Goal: Task Accomplishment & Management: Use online tool/utility

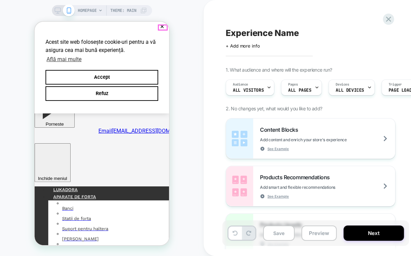
click at [162, 24] on button "✕" at bounding box center [162, 26] width 8 height 5
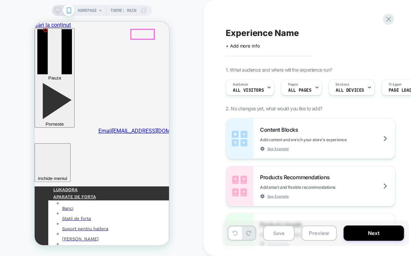
drag, startPoint x: 143, startPoint y: 33, endPoint x: 135, endPoint y: 62, distance: 30.8
click at [68, 144] on icon "icon-X" at bounding box center [52, 159] width 31 height 31
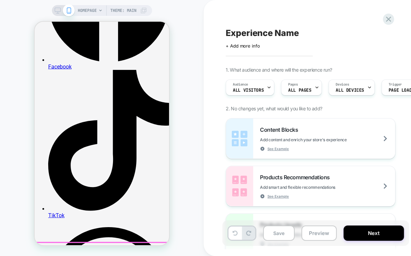
scroll to position [791, 0]
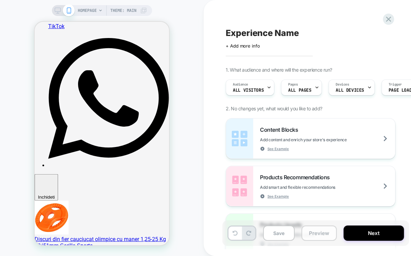
click at [313, 236] on button "Preview" at bounding box center [318, 232] width 35 height 15
click at [317, 231] on button "Preview" at bounding box center [318, 232] width 35 height 15
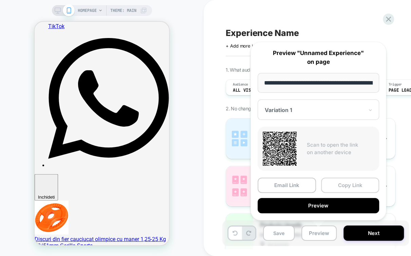
scroll to position [0, 22]
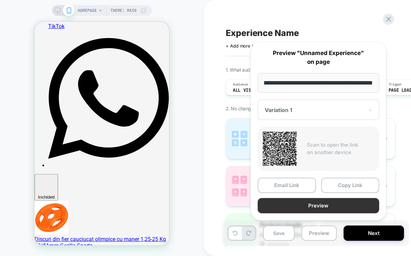
click at [337, 206] on button "Preview" at bounding box center [317, 205] width 121 height 15
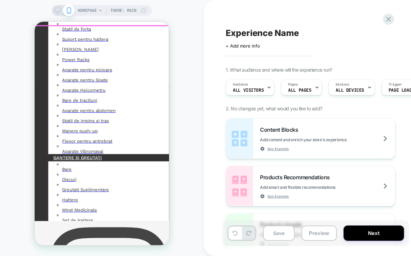
scroll to position [75, 0]
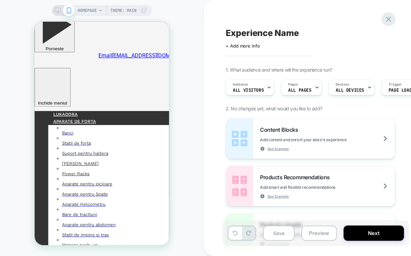
click at [383, 16] on div at bounding box center [388, 19] width 14 height 14
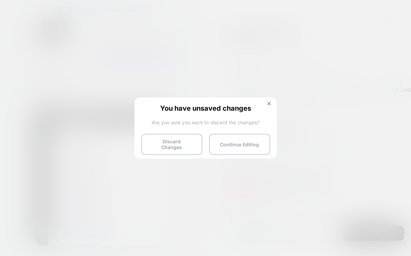
click at [167, 144] on button "Discard Changes" at bounding box center [171, 144] width 61 height 21
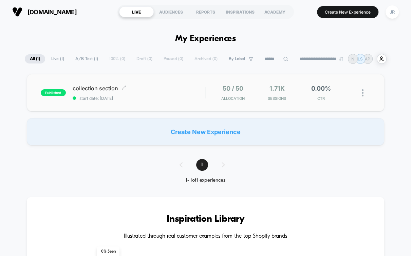
click at [137, 93] on div "collection section Click to edit experience details Click to edit experience de…" at bounding box center [139, 93] width 133 height 16
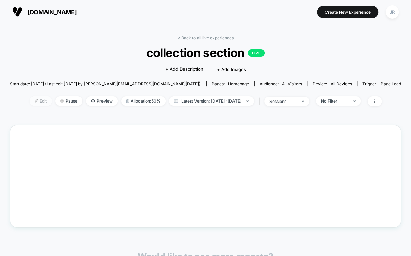
click at [30, 99] on span "Edit" at bounding box center [41, 100] width 22 height 9
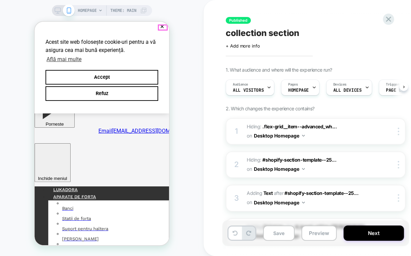
click at [161, 24] on button "✕" at bounding box center [162, 26] width 8 height 5
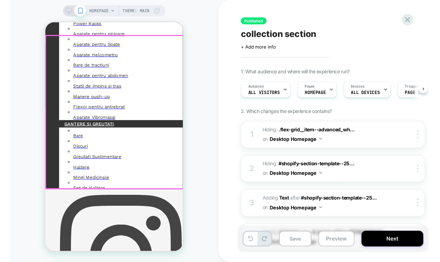
scroll to position [339, 0]
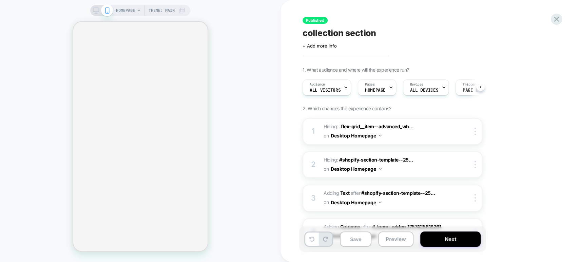
click at [98, 13] on div at bounding box center [101, 10] width 17 height 6
click at [556, 18] on icon at bounding box center [556, 19] width 5 height 5
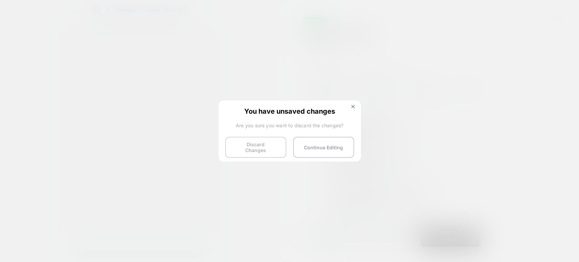
click at [252, 149] on button "Discard Changes" at bounding box center [255, 147] width 61 height 21
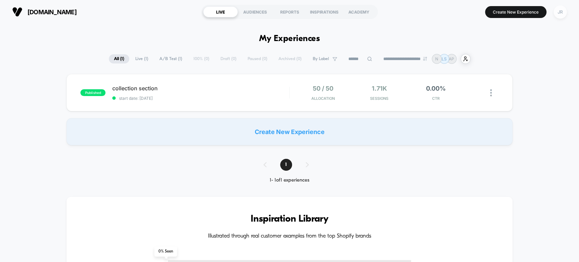
click at [559, 12] on div "JR" at bounding box center [560, 11] width 13 height 13
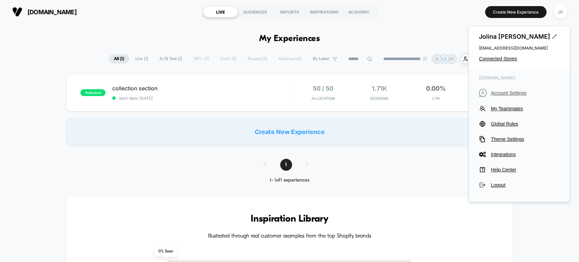
click at [502, 91] on span "Account Settings" at bounding box center [525, 92] width 69 height 5
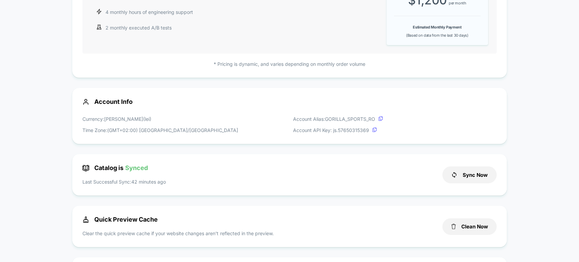
scroll to position [188, 0]
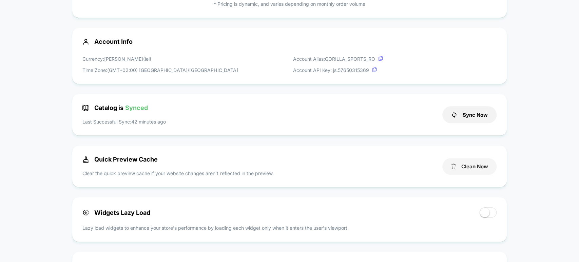
click at [471, 166] on button "Clean Now" at bounding box center [469, 166] width 54 height 17
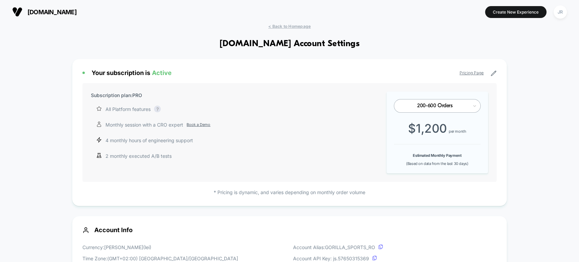
scroll to position [0, 0]
click at [68, 15] on span "[DOMAIN_NAME]" at bounding box center [51, 11] width 49 height 7
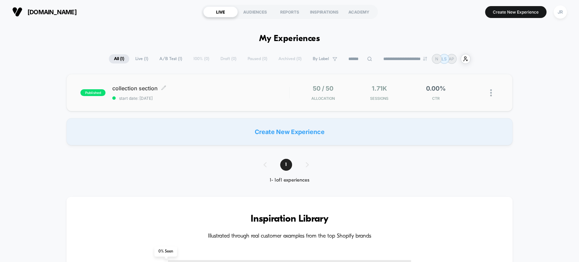
click at [191, 92] on div "collection section Click to edit experience details Click to edit experience de…" at bounding box center [200, 93] width 177 height 16
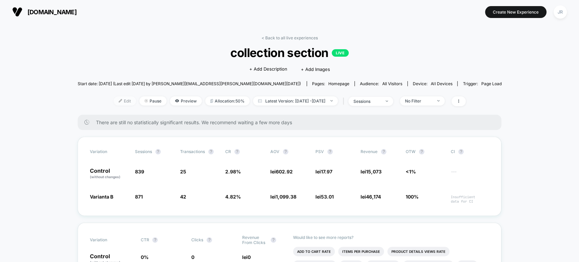
click at [114, 101] on span "Edit" at bounding box center [125, 100] width 22 height 9
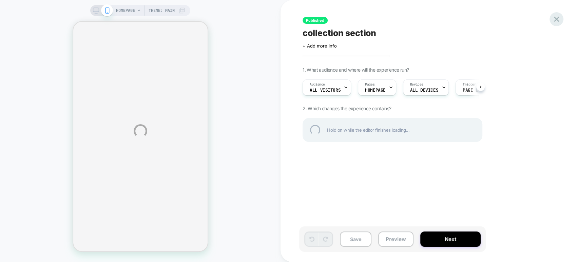
click at [557, 20] on div at bounding box center [556, 19] width 14 height 14
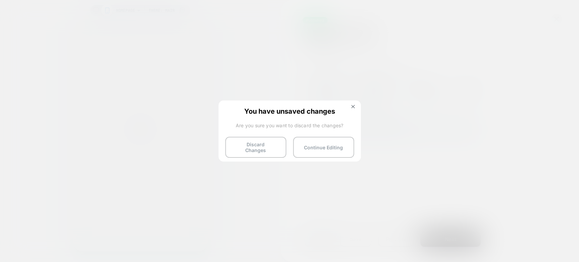
click at [264, 149] on button "Discard Changes" at bounding box center [255, 147] width 61 height 21
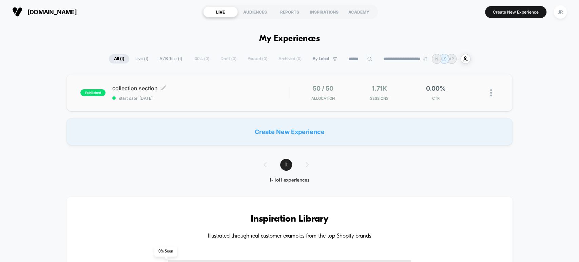
click at [191, 93] on div "collection section Click to edit experience details Click to edit experience de…" at bounding box center [200, 93] width 177 height 16
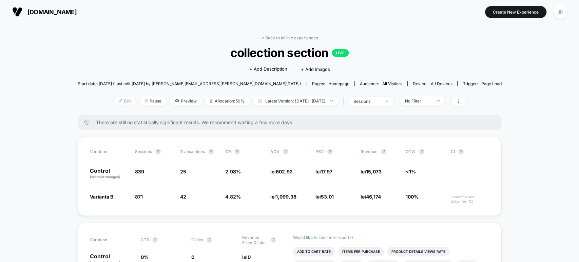
click at [116, 101] on span "Edit" at bounding box center [125, 100] width 22 height 9
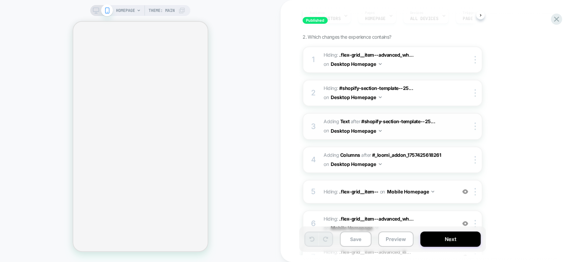
scroll to position [75, 0]
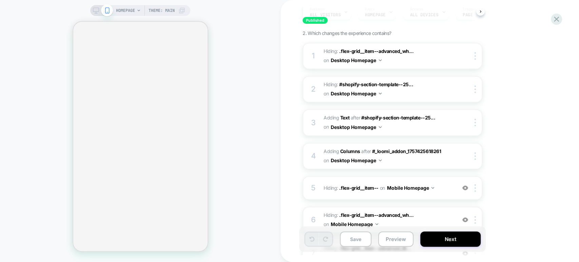
click at [93, 10] on icon at bounding box center [96, 10] width 6 height 6
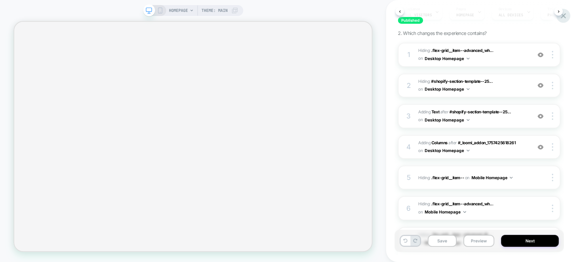
scroll to position [0, 4]
click at [562, 17] on icon at bounding box center [563, 15] width 5 height 5
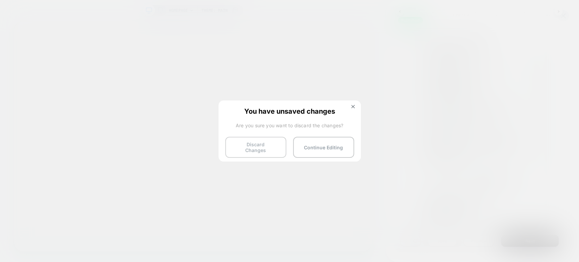
click at [271, 145] on button "Discard Changes" at bounding box center [255, 147] width 61 height 21
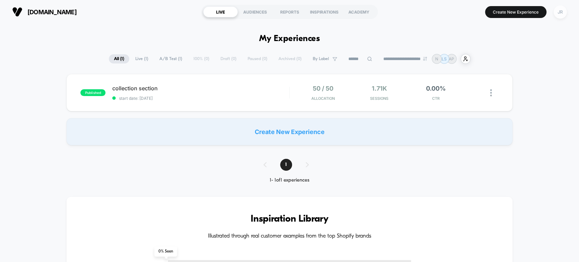
click at [557, 10] on div "JR" at bounding box center [560, 11] width 13 height 13
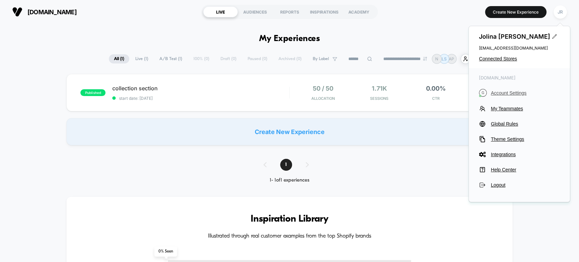
click at [509, 92] on span "Account Settings" at bounding box center [525, 92] width 69 height 5
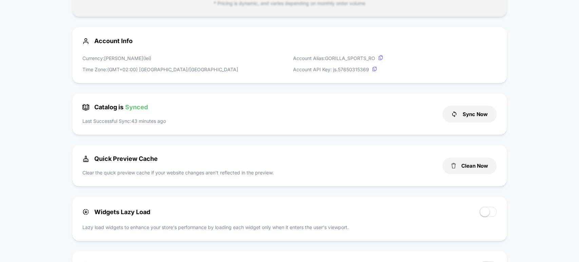
scroll to position [188, 0]
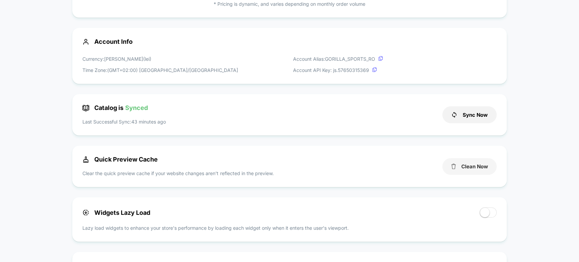
click at [466, 167] on button "Clean Now" at bounding box center [469, 166] width 54 height 17
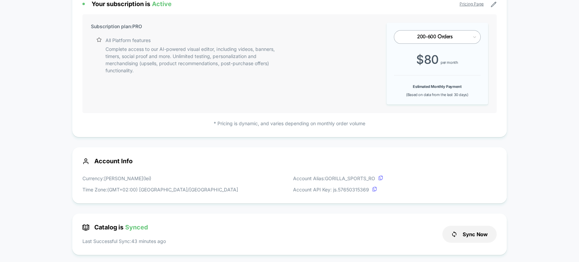
scroll to position [0, 0]
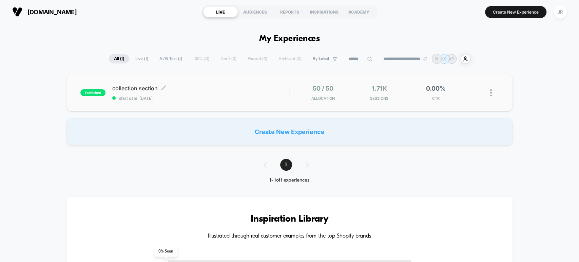
click at [223, 94] on div "collection section Click to edit experience details Click to edit experience de…" at bounding box center [200, 93] width 177 height 16
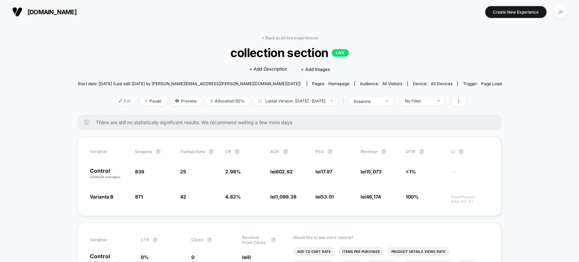
click at [116, 101] on span "Edit" at bounding box center [125, 100] width 22 height 9
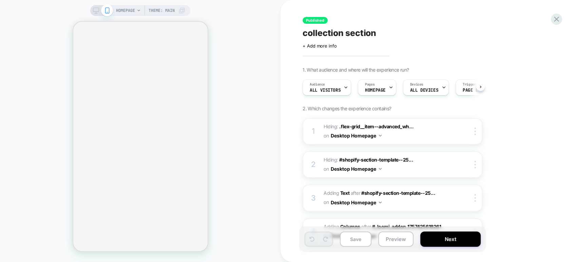
click at [97, 13] on icon at bounding box center [96, 10] width 6 height 6
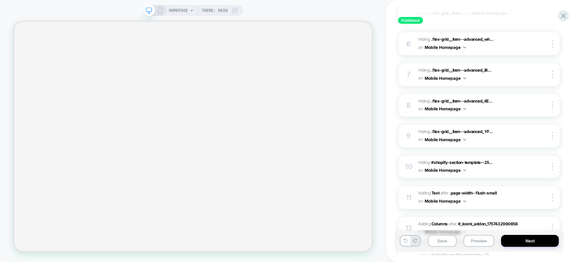
scroll to position [327, 0]
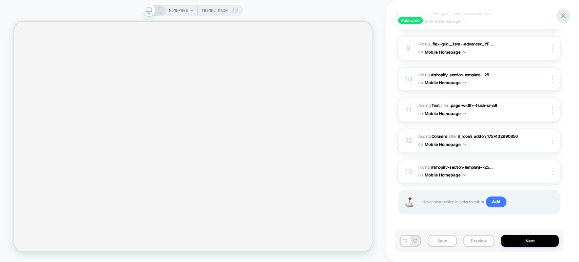
click at [564, 15] on icon at bounding box center [563, 15] width 5 height 5
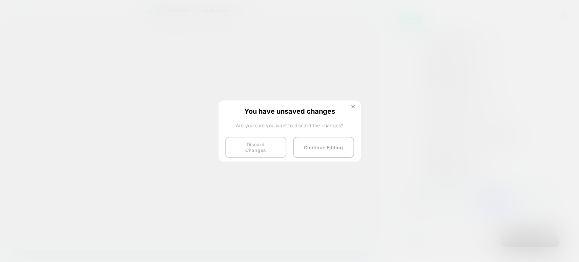
click at [265, 144] on button "Discard Changes" at bounding box center [255, 147] width 61 height 21
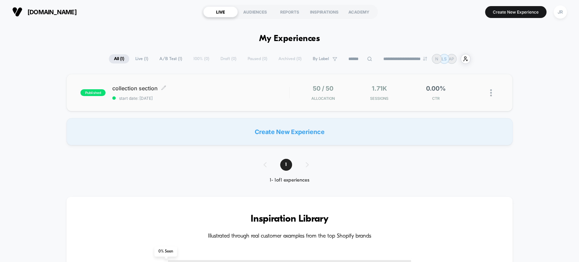
click at [250, 99] on span "start date: [DATE]" at bounding box center [200, 98] width 177 height 5
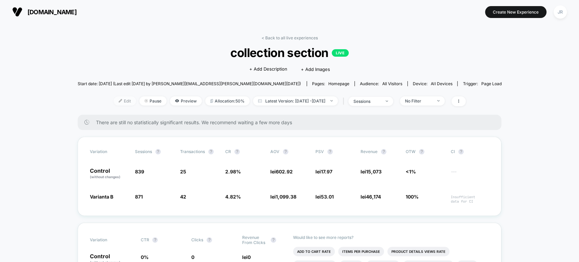
click at [114, 100] on span "Edit" at bounding box center [125, 100] width 22 height 9
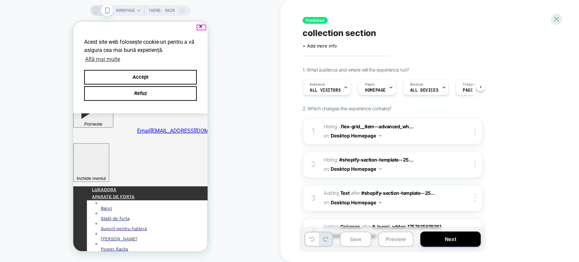
click at [199, 24] on button "✕" at bounding box center [200, 26] width 8 height 5
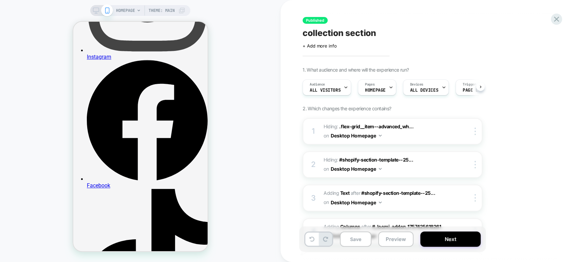
scroll to position [264, 0]
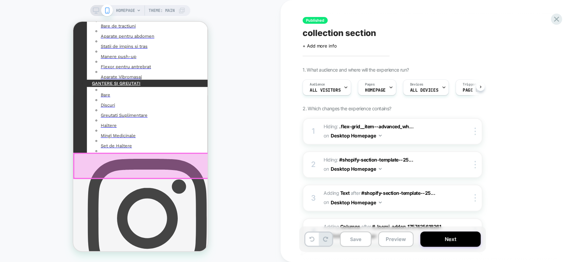
click at [141, 161] on div at bounding box center [141, 165] width 134 height 25
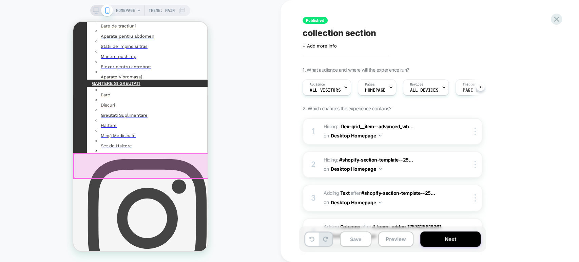
click at [141, 161] on div at bounding box center [141, 165] width 134 height 25
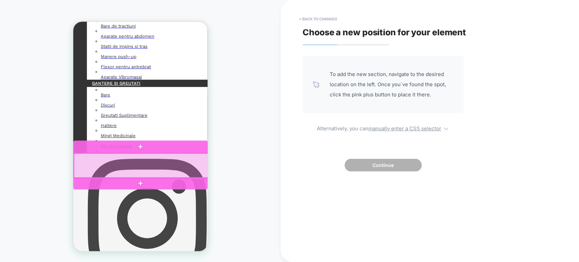
click at [141, 160] on div at bounding box center [141, 165] width 134 height 25
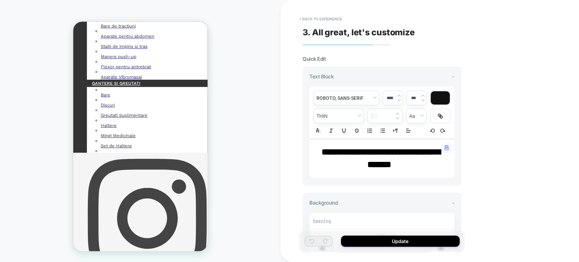
drag, startPoint x: 317, startPoint y: 151, endPoint x: 398, endPoint y: 165, distance: 82.2
click at [396, 165] on p "**********" at bounding box center [379, 158] width 127 height 25
drag, startPoint x: 415, startPoint y: 166, endPoint x: 356, endPoint y: 156, distance: 59.8
click at [365, 159] on p "**********" at bounding box center [379, 158] width 127 height 25
click at [365, 159] on strong "**********" at bounding box center [381, 158] width 119 height 21
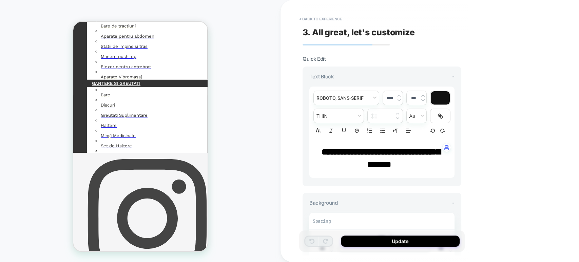
scroll to position [75, 0]
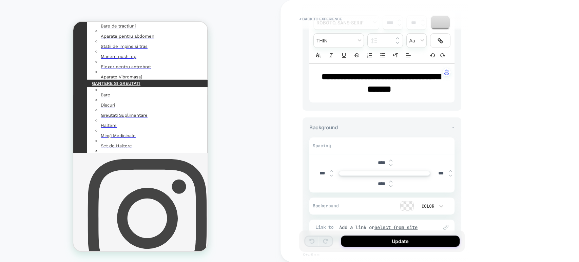
drag, startPoint x: 317, startPoint y: 74, endPoint x: 402, endPoint y: 80, distance: 85.7
click at [361, 76] on p "**********" at bounding box center [379, 83] width 127 height 25
click at [396, 78] on strong "**********" at bounding box center [381, 82] width 119 height 21
drag, startPoint x: 402, startPoint y: 80, endPoint x: 407, endPoint y: 89, distance: 10.0
click at [407, 89] on p "**********" at bounding box center [379, 83] width 127 height 25
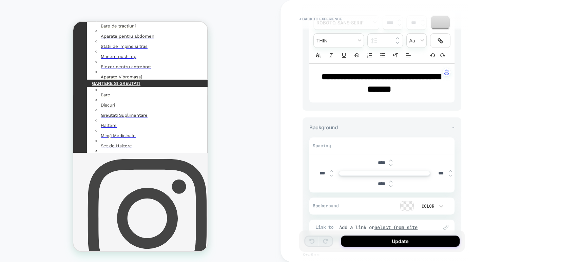
click at [407, 89] on p "**********" at bounding box center [379, 83] width 127 height 25
drag, startPoint x: 407, startPoint y: 89, endPoint x: 315, endPoint y: 82, distance: 92.1
click at [314, 74] on div "**********" at bounding box center [381, 83] width 145 height 39
drag, startPoint x: 407, startPoint y: 89, endPoint x: 320, endPoint y: 75, distance: 87.5
click at [407, 88] on p "**********" at bounding box center [379, 83] width 127 height 25
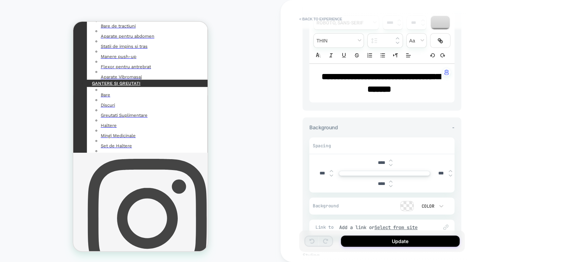
click at [316, 73] on p "**********" at bounding box center [379, 83] width 127 height 25
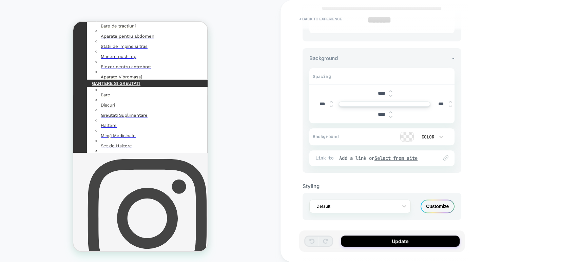
scroll to position [0, 0]
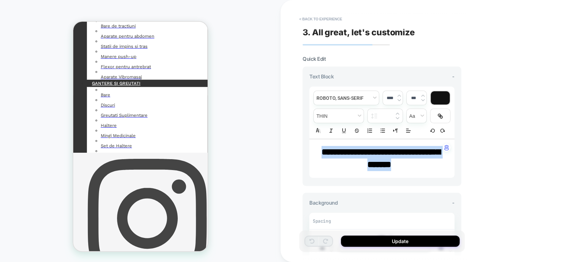
drag, startPoint x: 413, startPoint y: 164, endPoint x: 315, endPoint y: 151, distance: 99.3
click at [313, 151] on div "**********" at bounding box center [381, 158] width 145 height 39
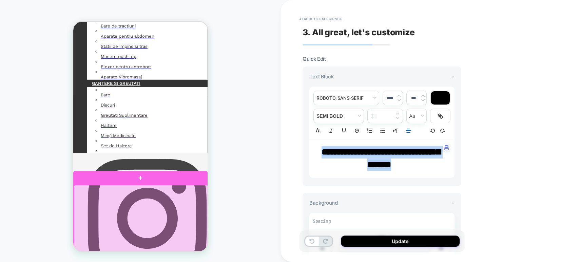
scroll to position [292, 0]
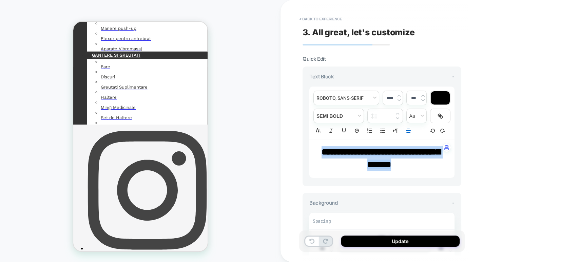
click at [399, 99] on img at bounding box center [398, 100] width 3 height 3
click at [497, 133] on div "**********" at bounding box center [429, 131] width 298 height 262
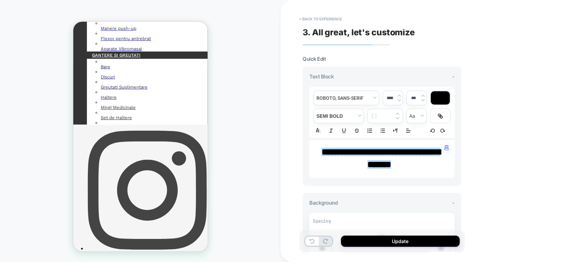
click at [417, 166] on p "**********" at bounding box center [379, 158] width 127 height 25
type input "****"
click at [417, 166] on p "**********" at bounding box center [379, 158] width 127 height 25
drag, startPoint x: 372, startPoint y: 163, endPoint x: 314, endPoint y: 152, distance: 59.0
click at [314, 152] on div "**********" at bounding box center [381, 158] width 145 height 39
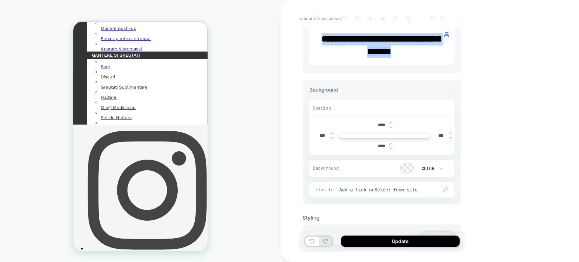
scroll to position [144, 0]
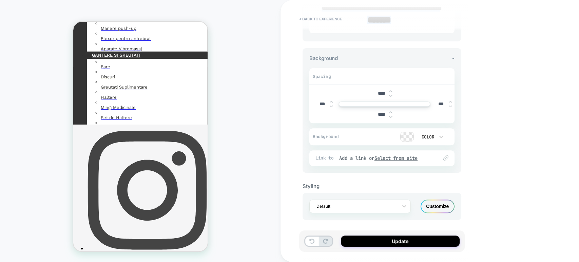
click at [378, 112] on input "****" at bounding box center [381, 115] width 15 height 6
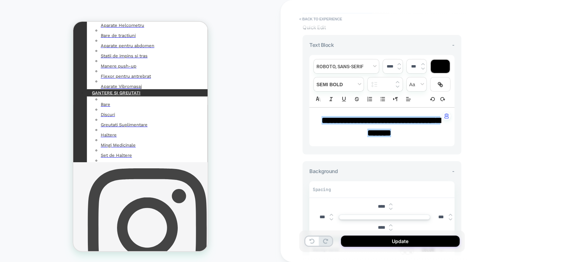
scroll to position [107, 0]
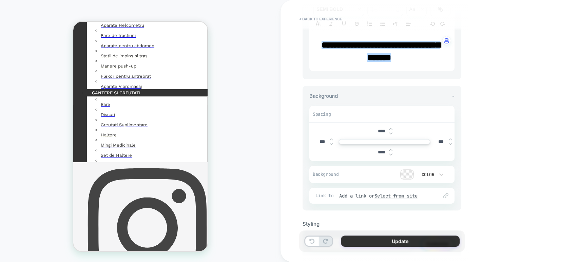
type input "****"
click at [351, 239] on button "Update" at bounding box center [400, 240] width 119 height 11
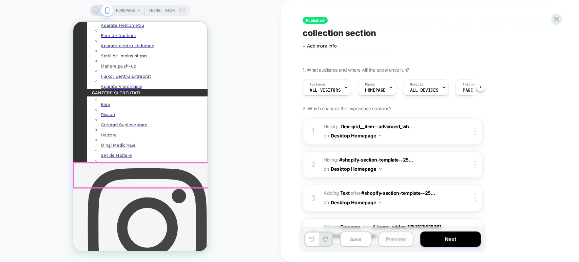
click at [392, 242] on button "Preview" at bounding box center [395, 238] width 35 height 15
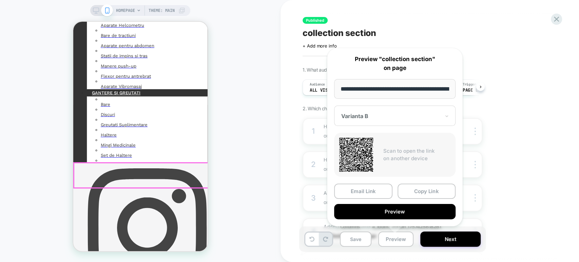
scroll to position [0, 22]
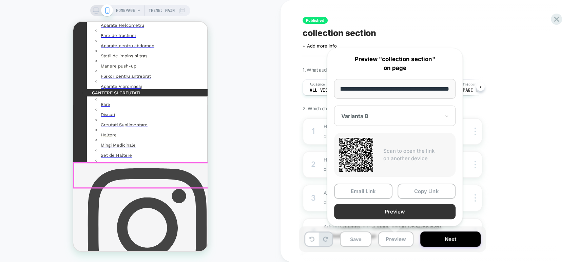
click at [413, 206] on button "Preview" at bounding box center [394, 211] width 121 height 15
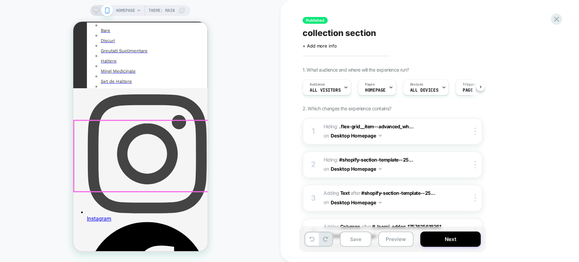
scroll to position [329, 0]
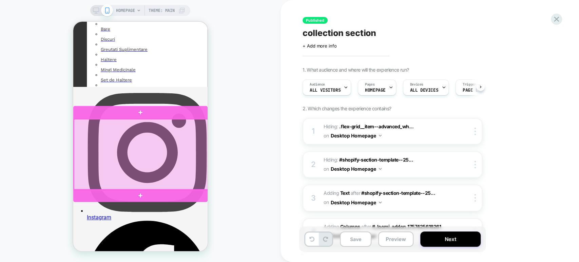
click at [145, 136] on div at bounding box center [141, 154] width 134 height 71
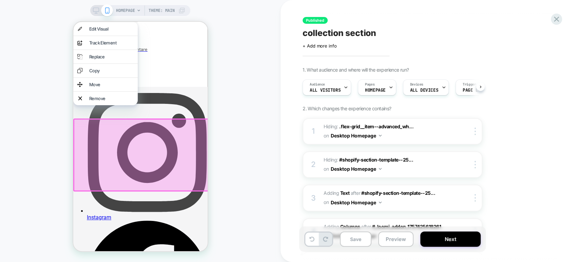
click at [82, 45] on icon at bounding box center [79, 43] width 4 height 4
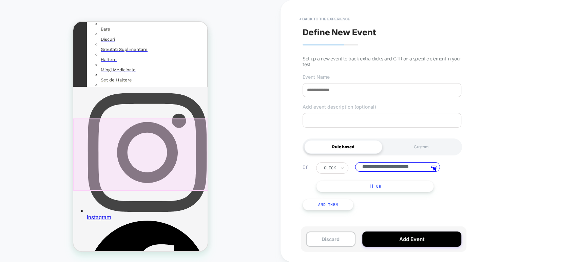
scroll to position [0, 9]
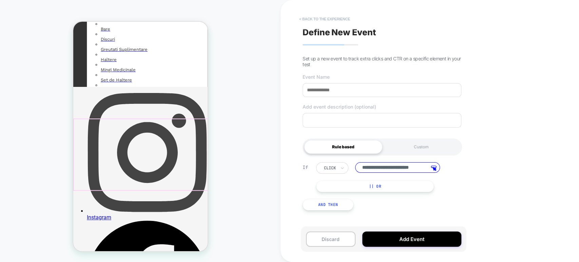
click at [301, 18] on button "< back to the experience" at bounding box center [325, 19] width 58 height 11
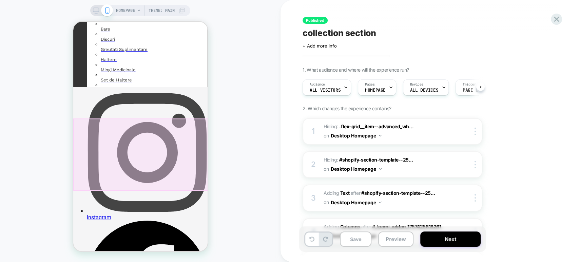
click at [145, 132] on div at bounding box center [141, 154] width 136 height 72
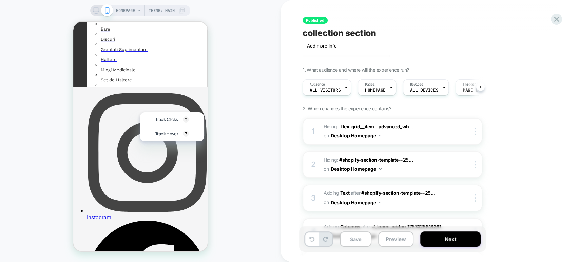
click at [129, 135] on div at bounding box center [140, 153] width 134 height 71
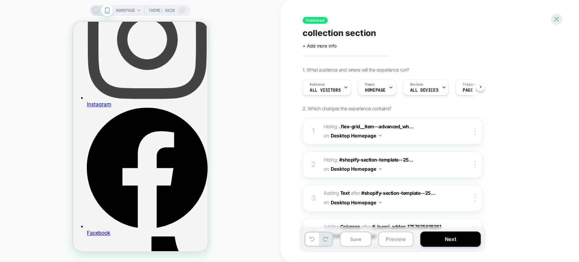
scroll to position [254, 0]
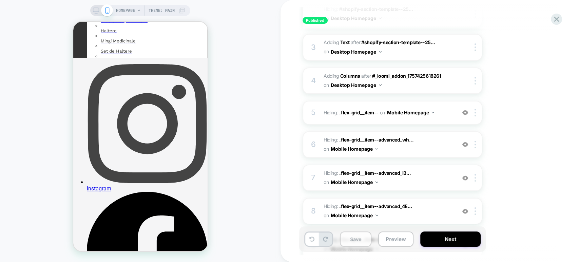
scroll to position [329, 0]
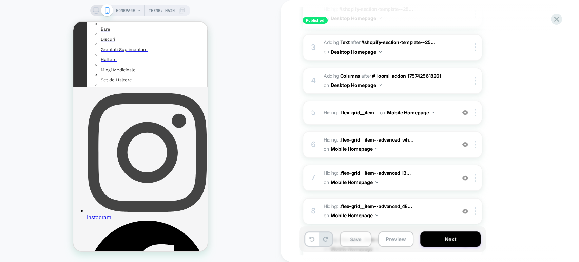
click at [361, 242] on button "Save" at bounding box center [356, 238] width 32 height 15
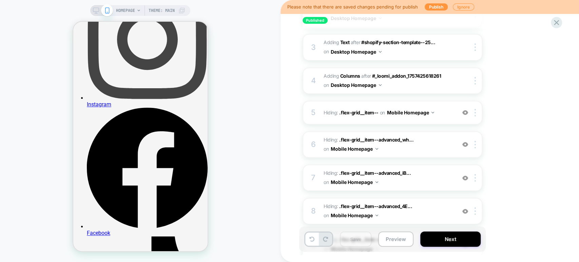
scroll to position [343, 0]
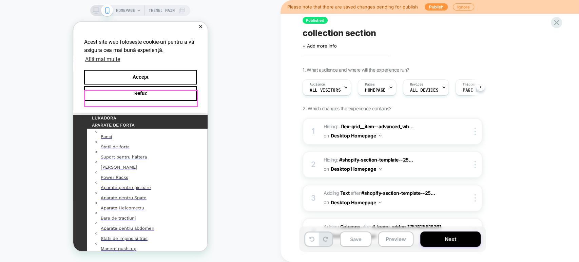
scroll to position [75, 0]
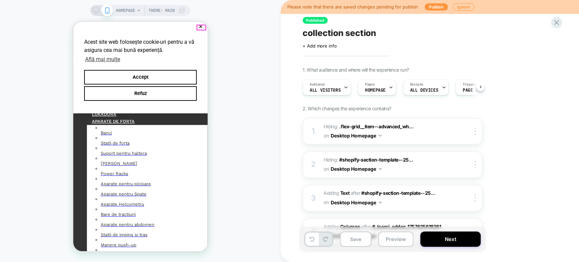
drag, startPoint x: 280, startPoint y: 50, endPoint x: 201, endPoint y: 26, distance: 82.5
click at [201, 26] on button "✕" at bounding box center [200, 26] width 8 height 5
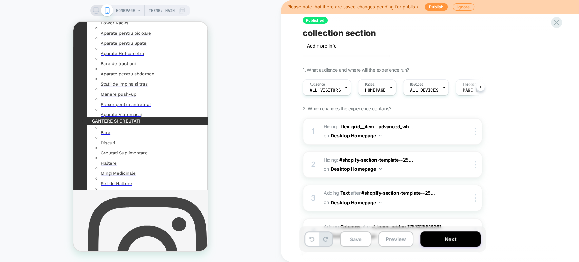
scroll to position [339, 0]
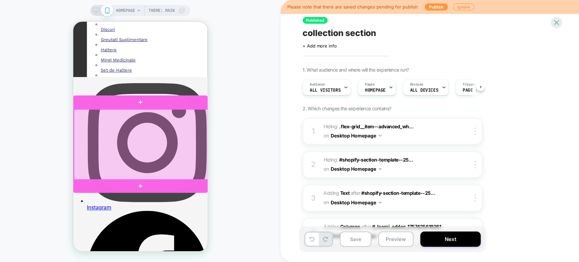
click at [146, 125] on div at bounding box center [141, 144] width 134 height 71
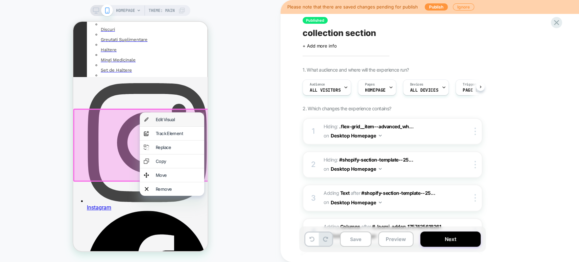
click at [159, 119] on div "Edit Visual" at bounding box center [177, 119] width 44 height 5
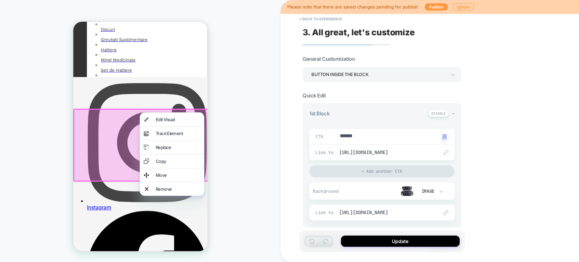
scroll to position [75, 0]
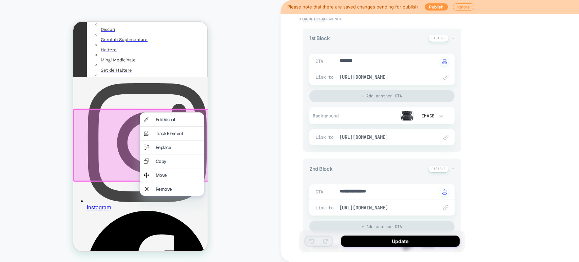
click at [290, 123] on div "**********" at bounding box center [429, 131] width 298 height 262
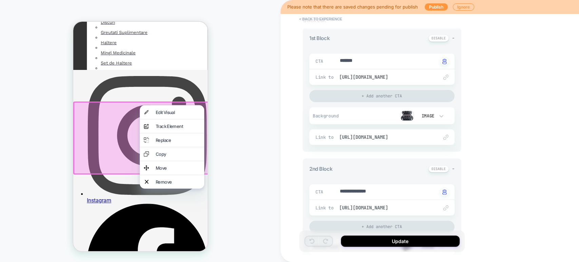
scroll to position [0, 0]
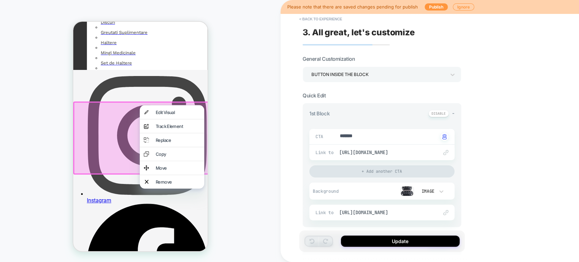
click at [366, 75] on div "Button inside the block" at bounding box center [378, 74] width 134 height 9
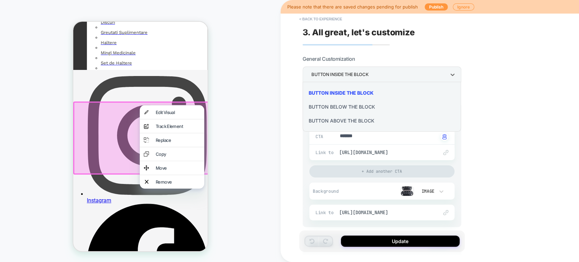
click at [525, 107] on div at bounding box center [289, 131] width 579 height 262
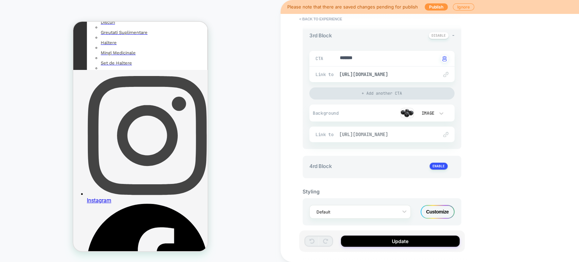
scroll to position [345, 0]
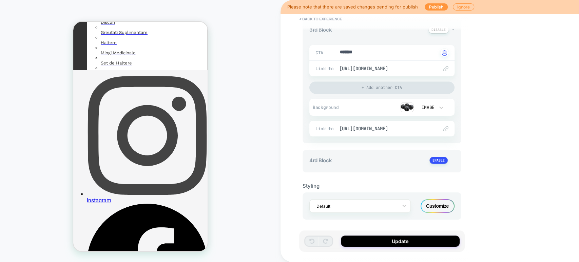
click at [440, 203] on div "Customize" at bounding box center [438, 206] width 34 height 14
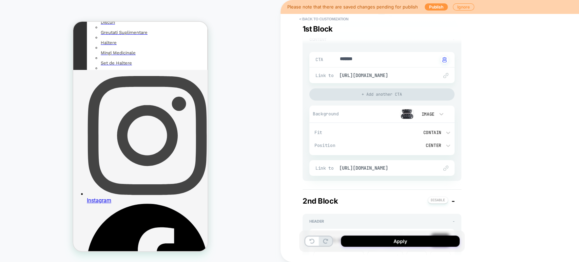
scroll to position [226, 0]
click at [409, 114] on img at bounding box center [407, 114] width 14 height 10
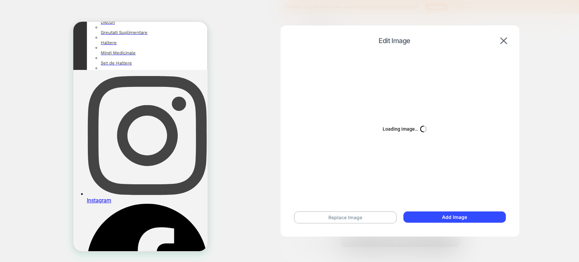
click at [502, 40] on img at bounding box center [503, 40] width 7 height 7
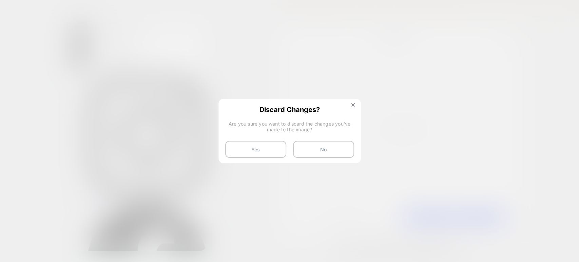
click at [254, 152] on button "Yes" at bounding box center [255, 149] width 61 height 17
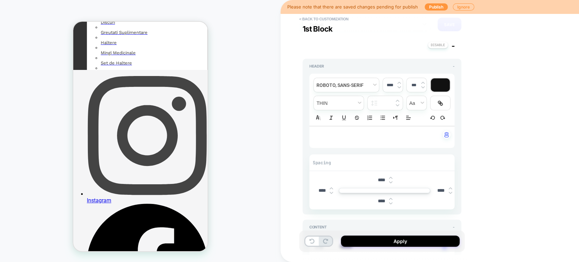
scroll to position [38, 0]
click at [380, 177] on input "****" at bounding box center [381, 180] width 15 height 6
type textarea "*"
type input "***"
type textarea "*"
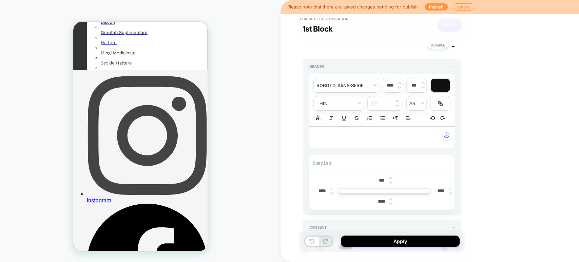
type input "****"
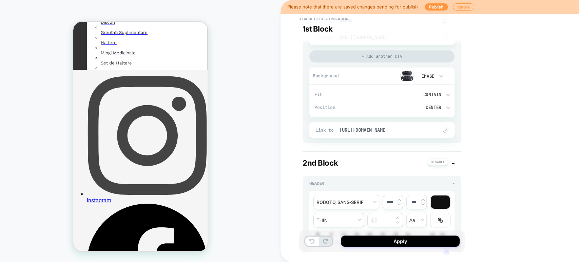
scroll to position [301, 0]
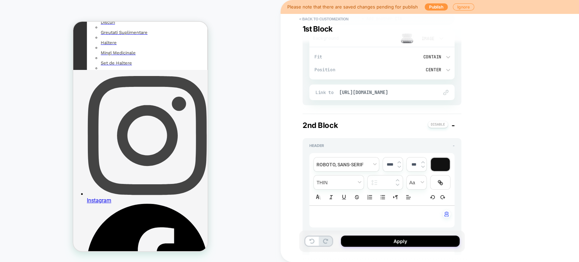
type textarea "*"
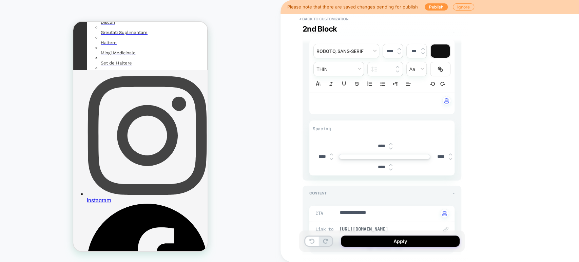
scroll to position [452, 0]
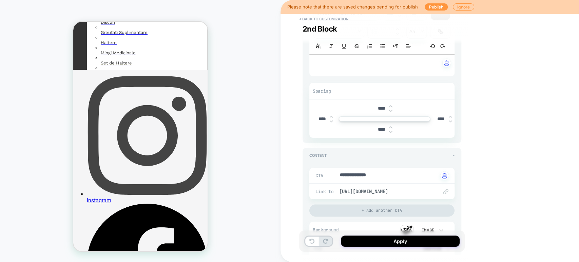
type input "****"
drag, startPoint x: 381, startPoint y: 108, endPoint x: 381, endPoint y: 119, distance: 11.2
click at [381, 108] on input "****" at bounding box center [381, 108] width 15 height 6
type textarea "*"
type input "***"
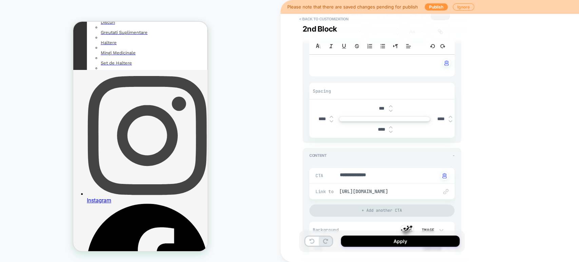
type textarea "*"
type input "****"
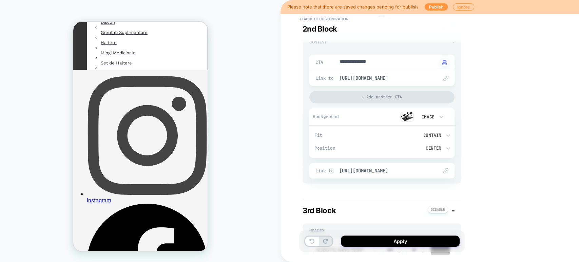
scroll to position [716, 0]
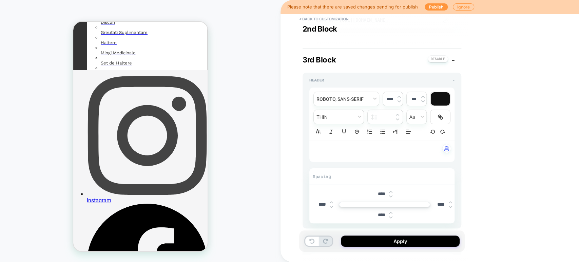
type textarea "*"
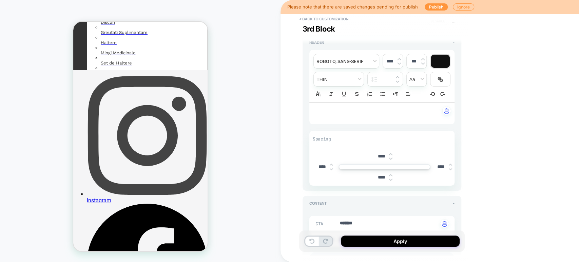
type input "****"
click at [382, 155] on input "****" at bounding box center [381, 156] width 15 height 6
type textarea "*"
type input "***"
type textarea "*"
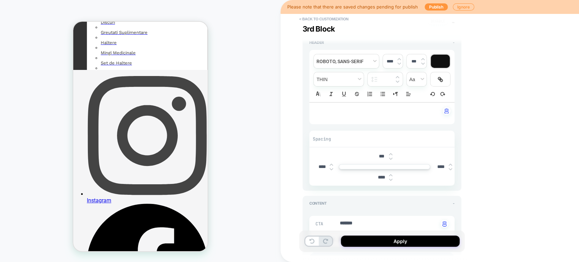
type input "****"
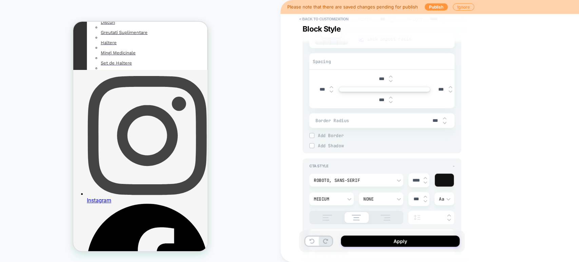
scroll to position [1036, 0]
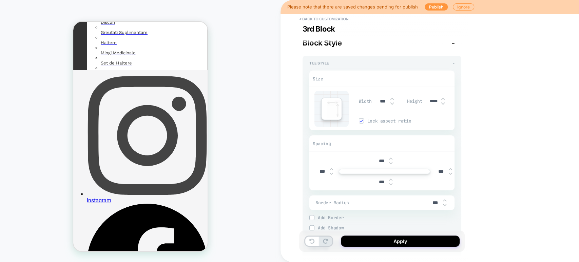
type textarea "*"
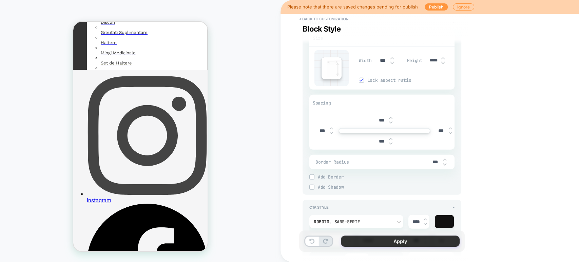
type input "****"
click at [347, 241] on button "Apply" at bounding box center [400, 240] width 119 height 11
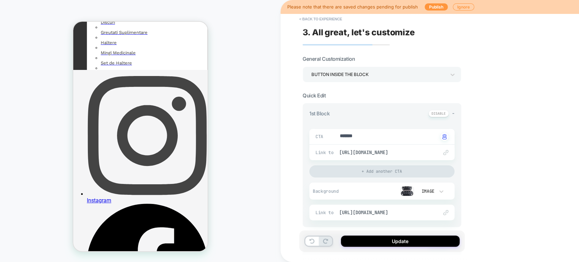
scroll to position [151, 0]
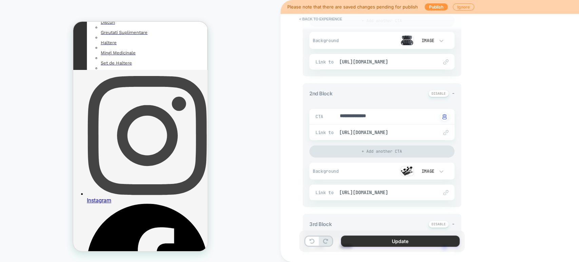
click at [345, 238] on button "Update" at bounding box center [400, 240] width 119 height 11
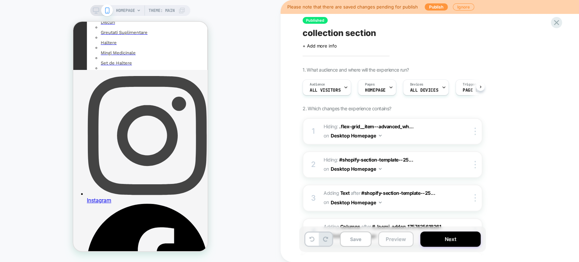
click at [388, 239] on button "Preview" at bounding box center [395, 238] width 35 height 15
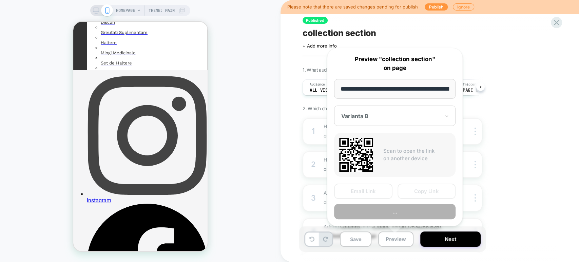
scroll to position [0, 22]
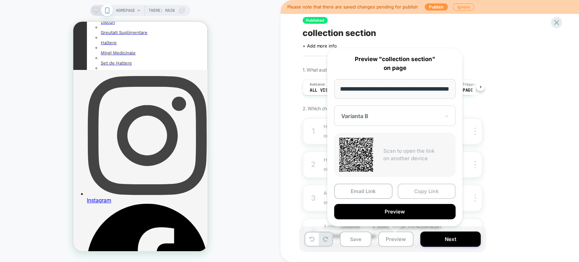
click at [416, 192] on button "Copy Link" at bounding box center [426, 190] width 58 height 15
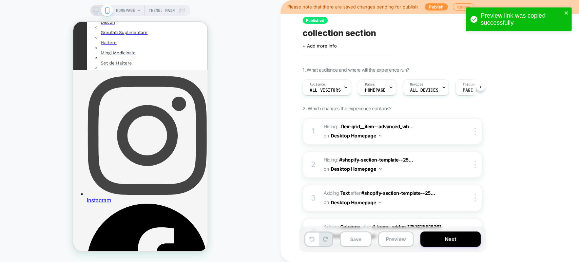
click at [108, 12] on rect at bounding box center [107, 10] width 4 height 5
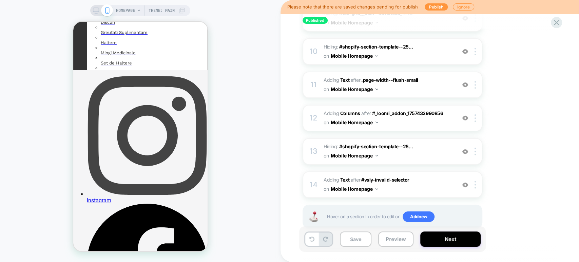
scroll to position [0, 0]
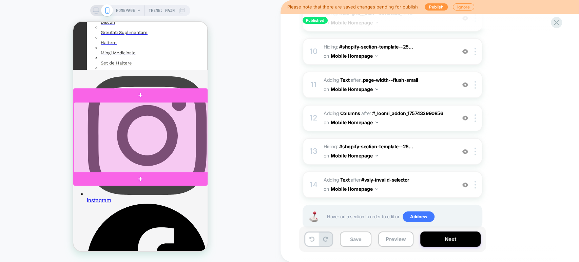
click at [142, 159] on div at bounding box center [141, 137] width 134 height 71
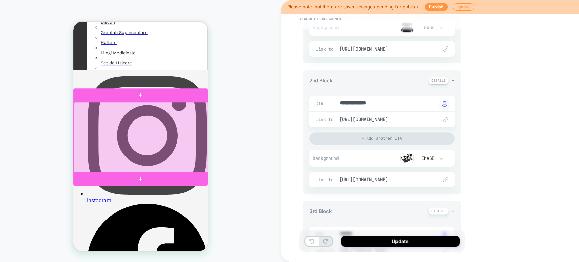
scroll to position [345, 0]
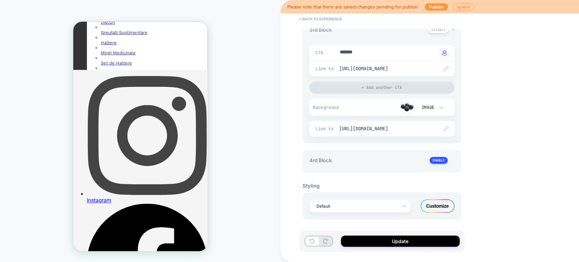
click at [442, 206] on div "Customize" at bounding box center [438, 206] width 34 height 14
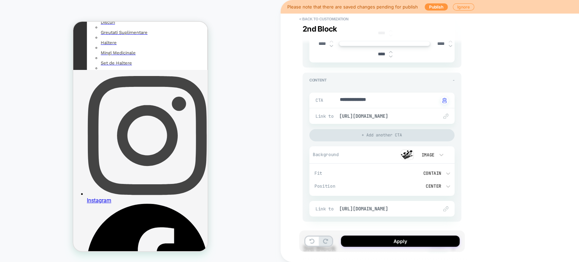
scroll to position [490, 0]
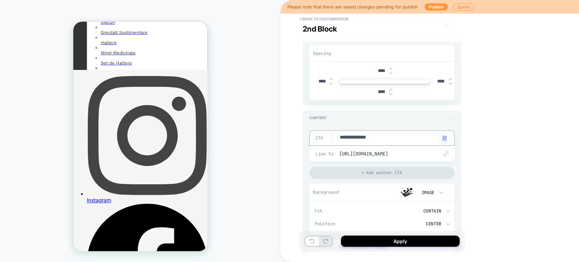
drag, startPoint x: 387, startPoint y: 138, endPoint x: 340, endPoint y: 137, distance: 47.2
click at [340, 137] on textarea "**********" at bounding box center [388, 138] width 99 height 8
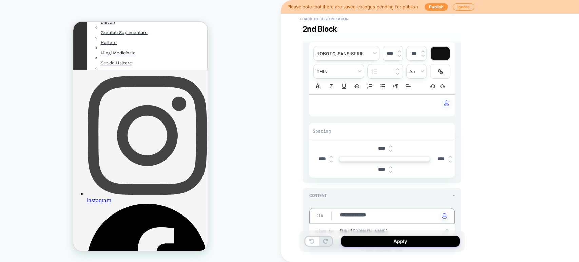
scroll to position [414, 0]
click at [381, 166] on input "****" at bounding box center [381, 167] width 15 height 6
type textarea "*"
type input "***"
type textarea "*"
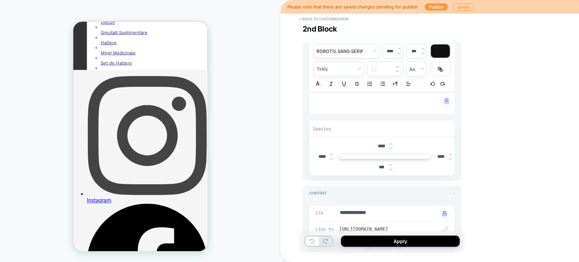
type input "****"
type textarea "*"
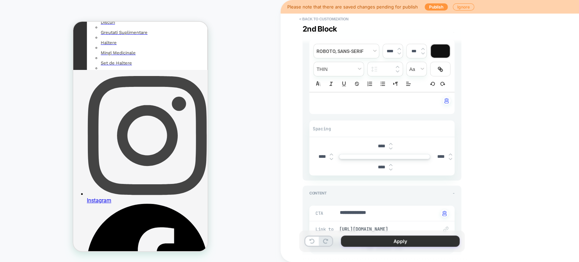
type input "****"
click at [355, 237] on button "Apply" at bounding box center [400, 240] width 119 height 11
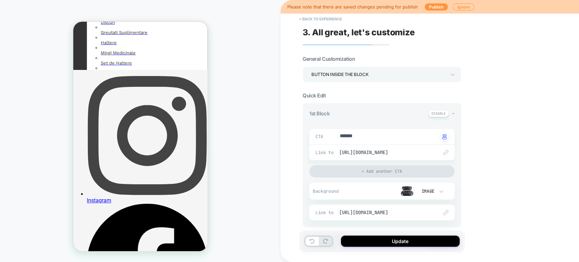
type textarea "*"
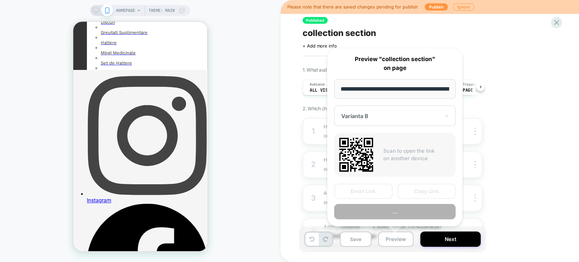
scroll to position [0, 22]
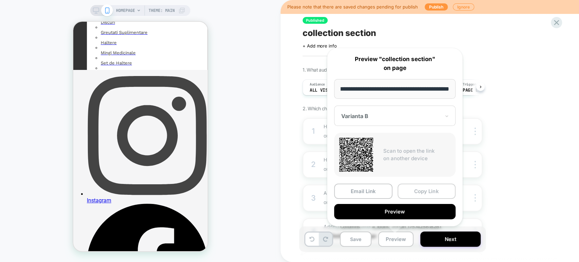
click at [414, 189] on button "Copy Link" at bounding box center [426, 190] width 58 height 15
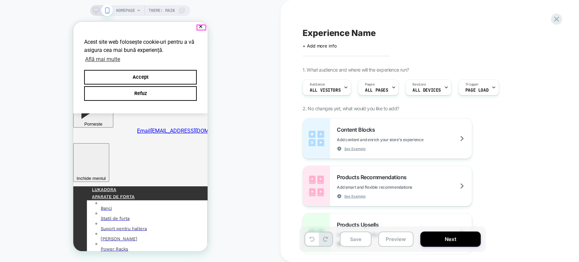
click at [200, 27] on button "✕" at bounding box center [200, 26] width 8 height 5
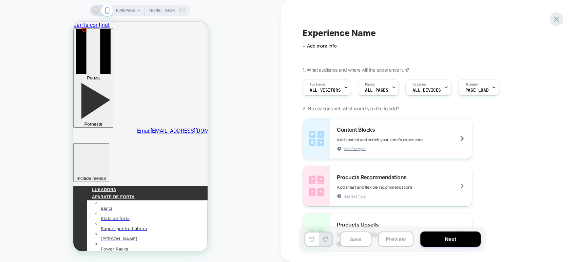
click at [560, 17] on icon at bounding box center [556, 19] width 9 height 9
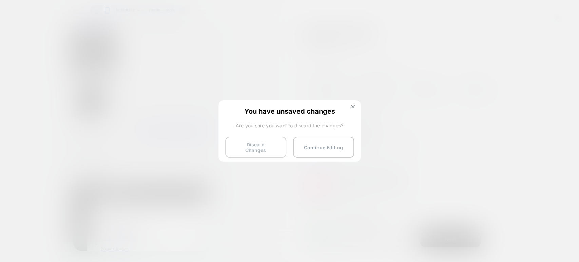
click at [263, 146] on button "Discard Changes" at bounding box center [255, 147] width 61 height 21
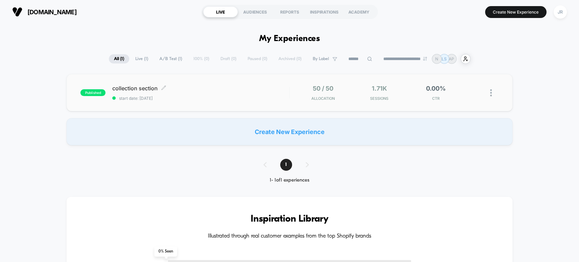
click at [202, 85] on span "collection section Click to edit experience details" at bounding box center [200, 88] width 177 height 7
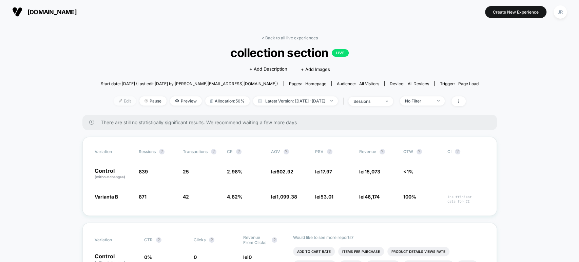
click at [115, 102] on span "Edit" at bounding box center [125, 100] width 22 height 9
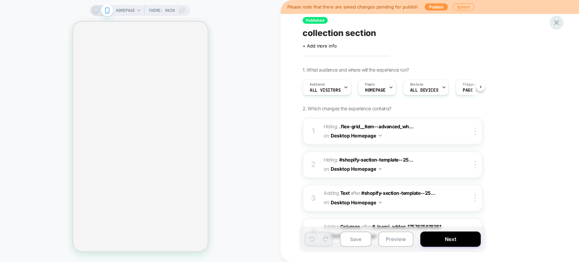
click at [556, 20] on icon at bounding box center [556, 22] width 9 height 9
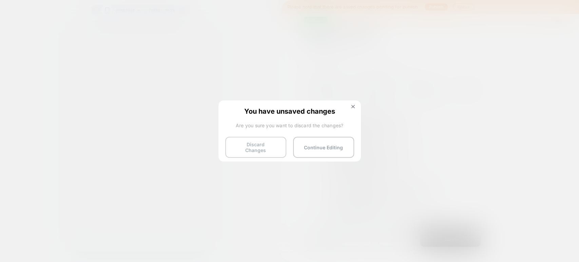
click at [259, 143] on button "Discard Changes" at bounding box center [255, 147] width 61 height 21
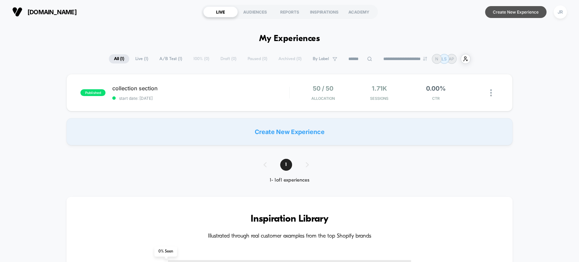
click at [518, 13] on button "Create New Experience" at bounding box center [515, 12] width 61 height 12
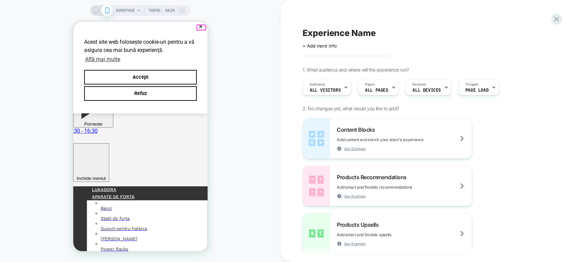
click at [197, 26] on button "✕" at bounding box center [200, 26] width 8 height 5
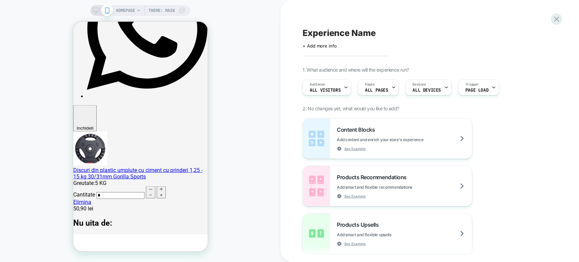
scroll to position [640, 0]
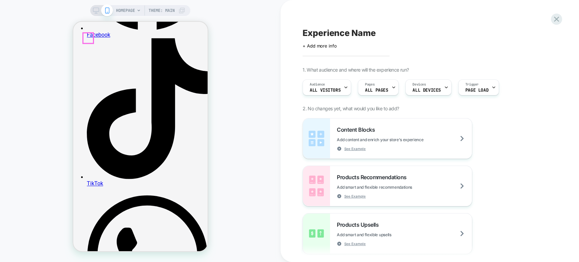
drag, startPoint x: 277, startPoint y: 44, endPoint x: 184, endPoint y: 33, distance: 93.9
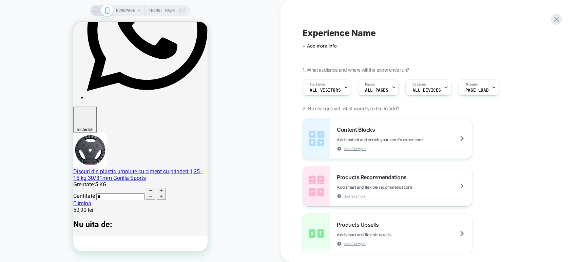
scroll to position [867, 0]
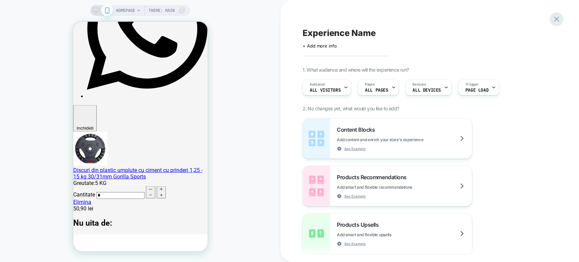
drag, startPoint x: 558, startPoint y: 21, endPoint x: 134, endPoint y: 37, distance: 424.2
click at [558, 21] on icon at bounding box center [556, 19] width 9 height 9
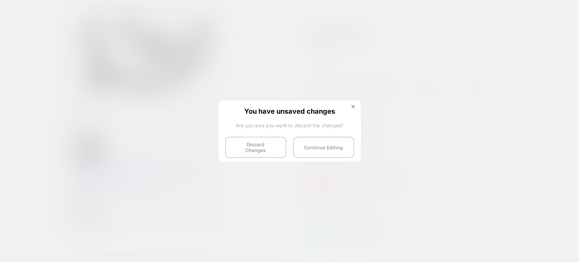
click at [260, 143] on button "Discard Changes" at bounding box center [255, 147] width 61 height 21
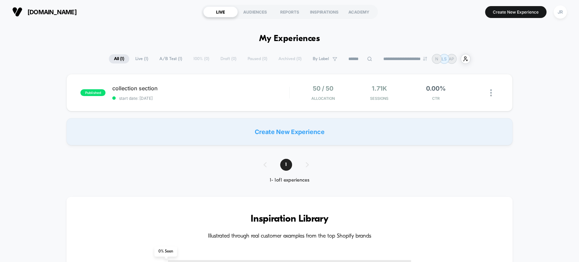
drag, startPoint x: 88, startPoint y: 13, endPoint x: 30, endPoint y: 13, distance: 58.0
click at [30, 13] on section "[DOMAIN_NAME]" at bounding box center [101, 11] width 183 height 17
copy span "[DOMAIN_NAME]"
click at [214, 89] on span "collection section Click to edit experience details" at bounding box center [200, 88] width 177 height 7
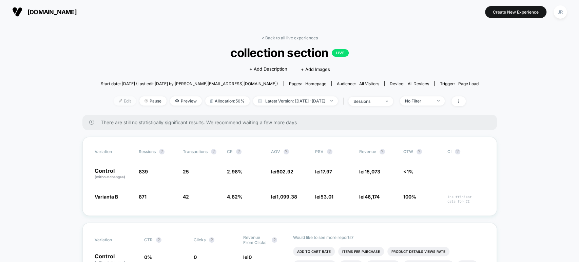
click at [114, 98] on span "Edit" at bounding box center [125, 100] width 22 height 9
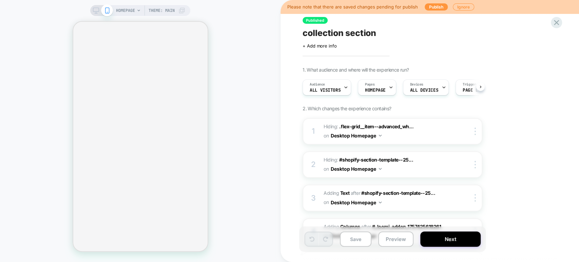
click at [93, 7] on div "HOMEPAGE Theme: MAIN" at bounding box center [140, 10] width 100 height 11
click at [97, 10] on icon at bounding box center [96, 10] width 6 height 6
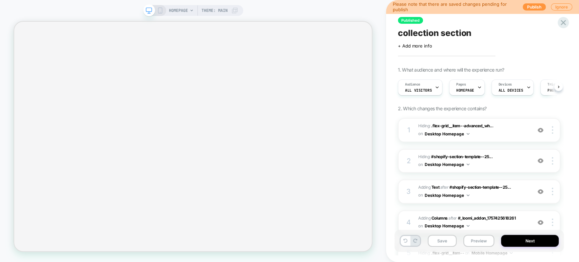
click at [159, 10] on icon at bounding box center [160, 10] width 6 height 6
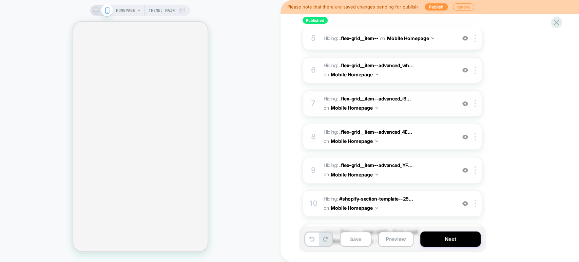
scroll to position [226, 0]
click at [559, 23] on icon at bounding box center [556, 22] width 9 height 9
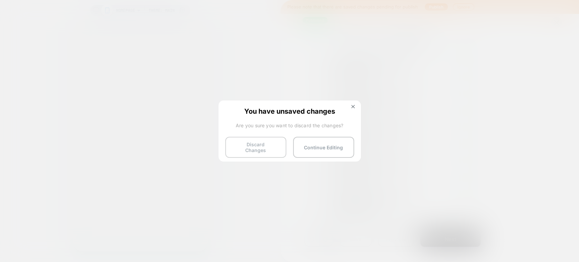
click at [238, 150] on button "Discard Changes" at bounding box center [255, 147] width 61 height 21
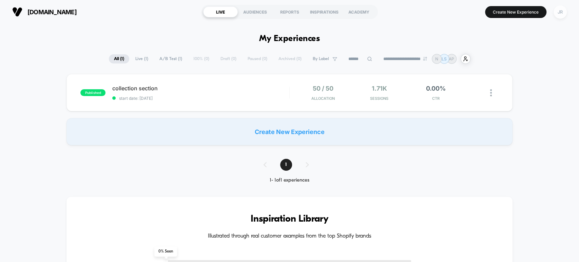
click at [560, 13] on div "JR" at bounding box center [560, 11] width 13 height 13
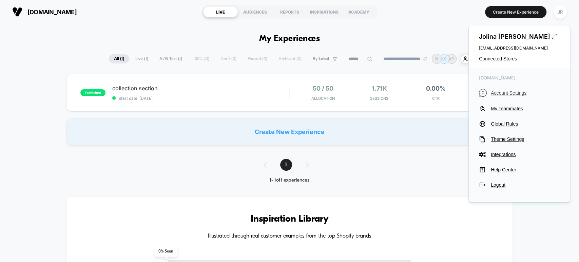
click at [509, 92] on span "Account Settings" at bounding box center [525, 92] width 69 height 5
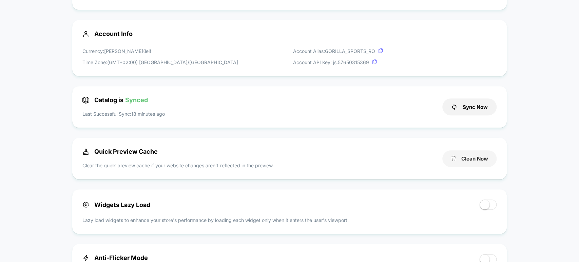
scroll to position [226, 0]
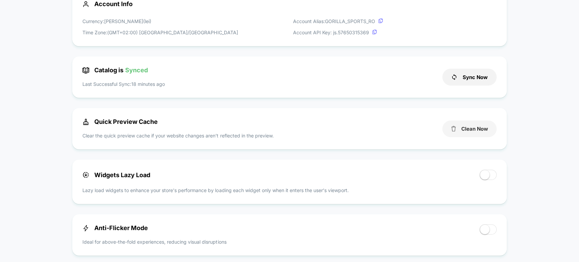
click at [464, 125] on button "Clean Now" at bounding box center [469, 128] width 54 height 17
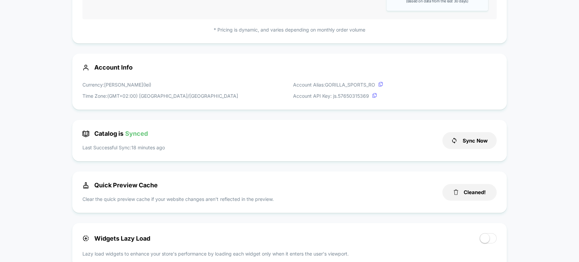
scroll to position [0, 0]
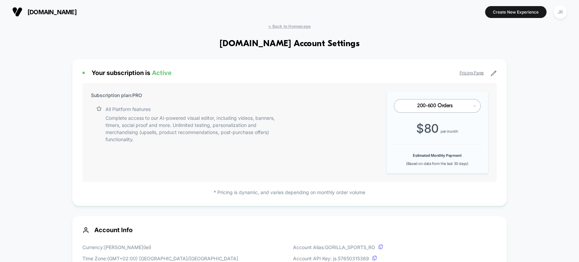
click at [67, 14] on span "gorillasports.ro" at bounding box center [51, 11] width 49 height 7
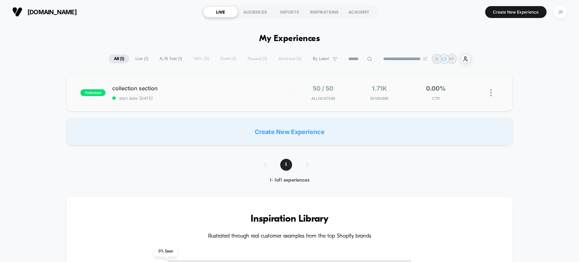
click at [184, 83] on div "published collection section start date: 9/9/2025 50 / 50 Allocation 1.71k Sess…" at bounding box center [289, 92] width 446 height 37
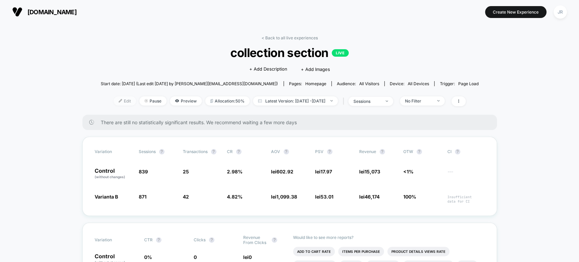
click at [116, 101] on span "Edit" at bounding box center [125, 100] width 22 height 9
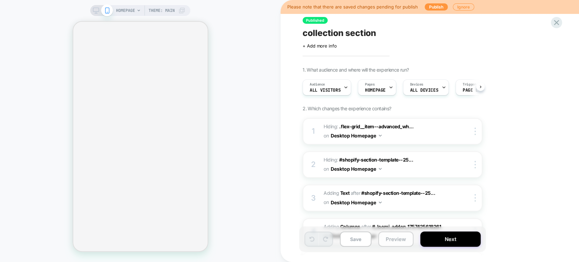
click at [402, 243] on button "Preview" at bounding box center [395, 238] width 35 height 15
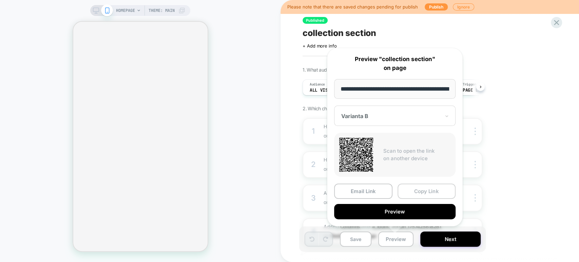
click at [429, 192] on button "Copy Link" at bounding box center [426, 190] width 58 height 15
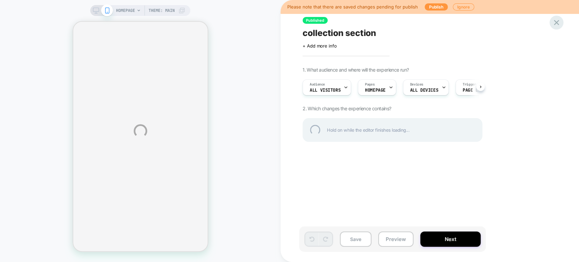
click at [559, 22] on div at bounding box center [556, 23] width 14 height 14
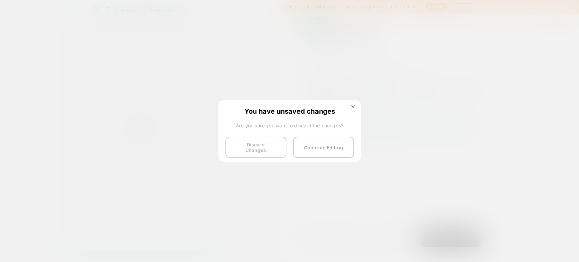
click at [247, 141] on button "Discard Changes" at bounding box center [255, 147] width 61 height 21
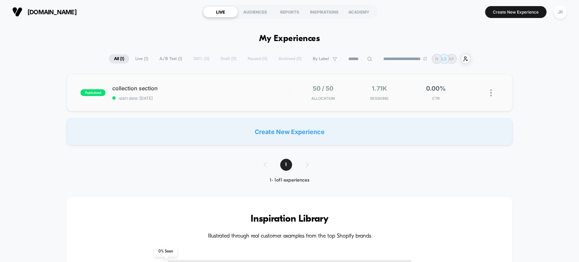
click at [236, 101] on div "published collection section start date: [DATE] 50 / 50 Allocation 1.71k Sessio…" at bounding box center [289, 92] width 446 height 37
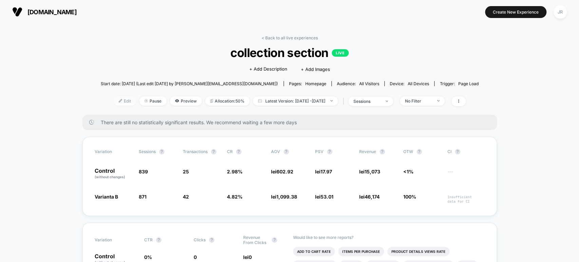
click at [114, 100] on span "Edit" at bounding box center [125, 100] width 22 height 9
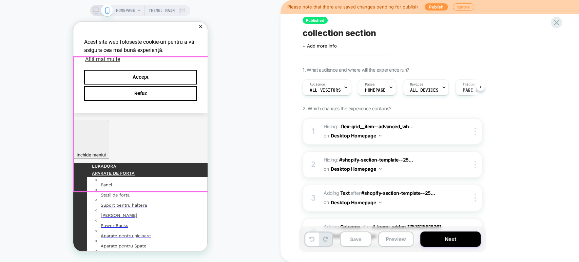
scroll to position [188, 0]
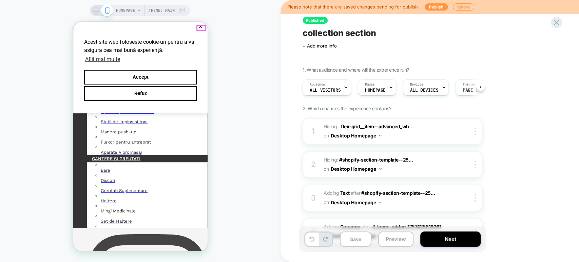
click at [200, 24] on button "✕" at bounding box center [200, 26] width 8 height 5
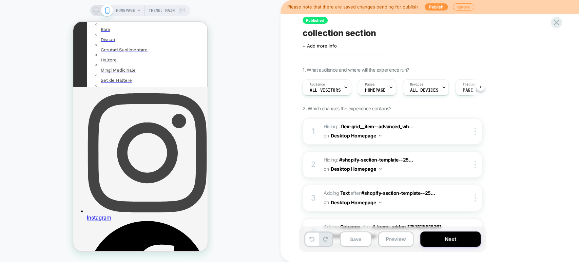
scroll to position [339, 0]
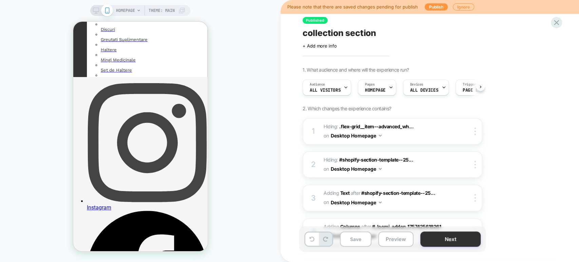
click at [453, 238] on button "Next" at bounding box center [450, 238] width 60 height 15
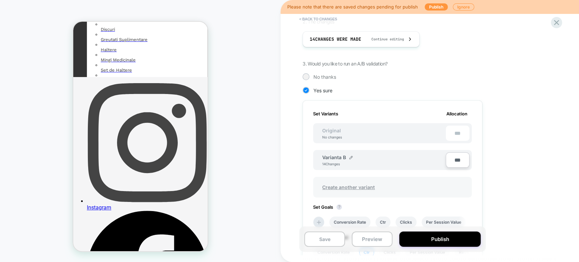
scroll to position [0, 0]
click at [334, 185] on span "Create another variant" at bounding box center [348, 187] width 66 height 16
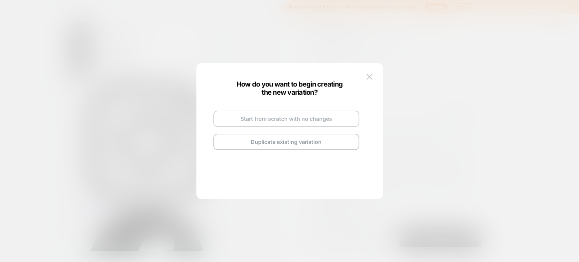
click at [274, 118] on button "Start from scratch with no changes" at bounding box center [286, 119] width 146 height 16
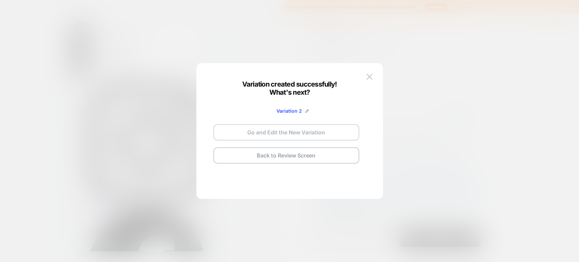
click at [279, 132] on button "Go and Edit the New Variation" at bounding box center [286, 132] width 146 height 16
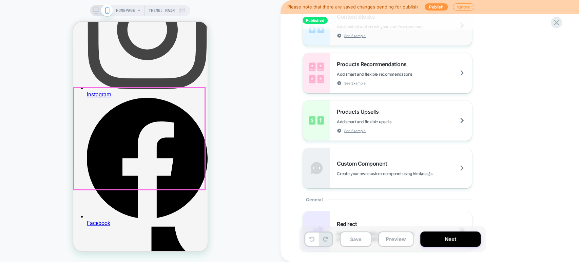
scroll to position [38, 0]
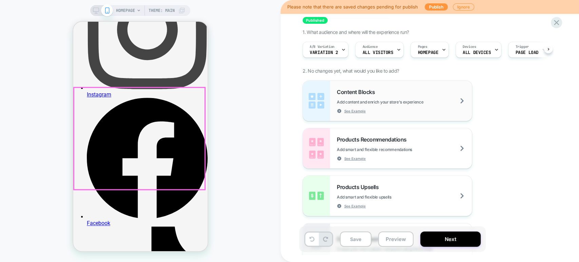
click at [402, 114] on div "Content Blocks Add content and enrich your store's experience See Example" at bounding box center [387, 101] width 169 height 40
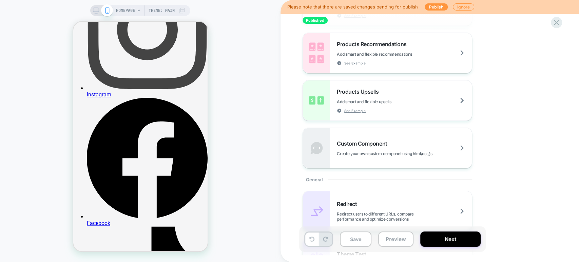
scroll to position [0, 0]
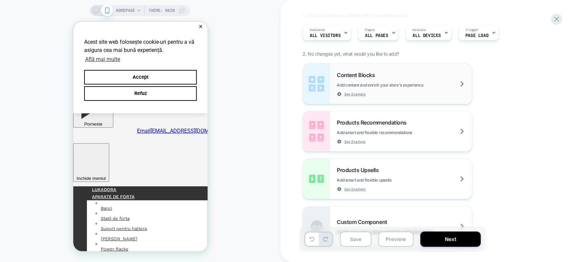
scroll to position [75, 0]
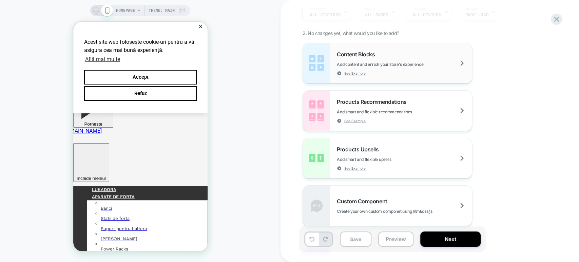
click at [403, 72] on div "Content Blocks Add content and enrich your store's experience See Example" at bounding box center [404, 63] width 135 height 25
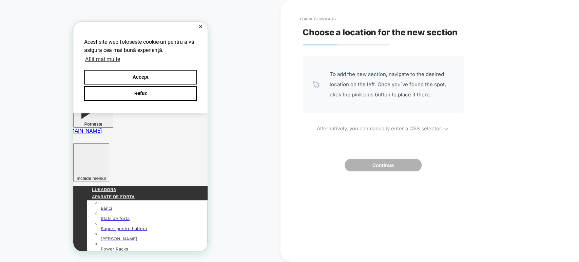
scroll to position [0, 0]
click at [200, 24] on button "✕" at bounding box center [200, 26] width 8 height 5
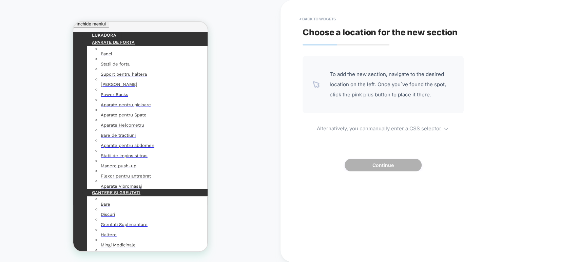
scroll to position [301, 0]
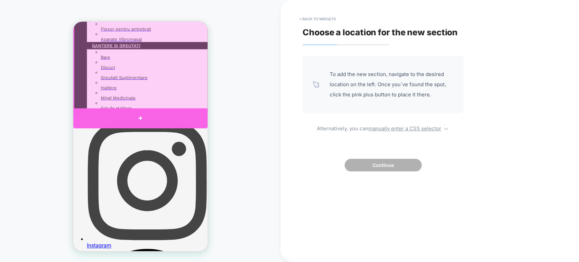
click at [137, 116] on div at bounding box center [140, 118] width 134 height 20
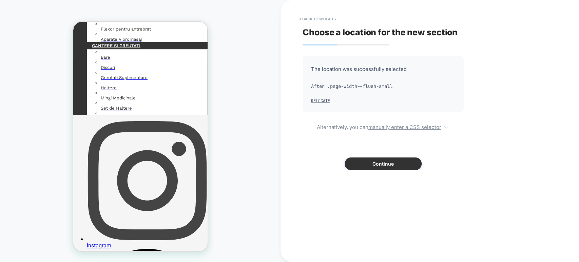
drag, startPoint x: 358, startPoint y: 162, endPoint x: 128, endPoint y: 93, distance: 240.8
click at [358, 162] on button "Continue" at bounding box center [383, 163] width 77 height 13
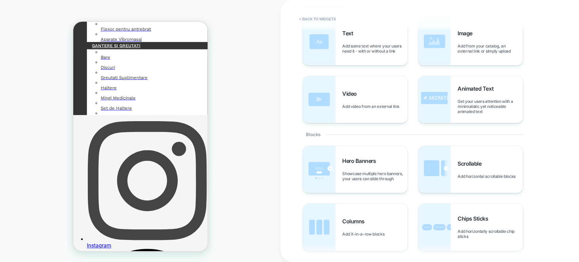
scroll to position [198, 0]
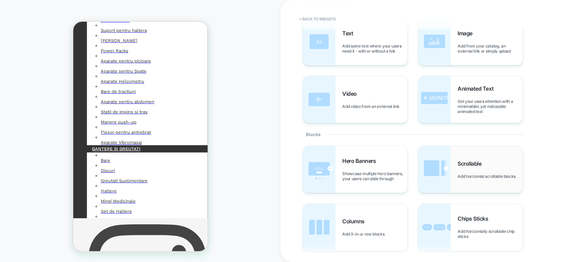
click at [475, 167] on div "Scrollable Add horizontal scrollable blocks" at bounding box center [490, 169] width 65 height 19
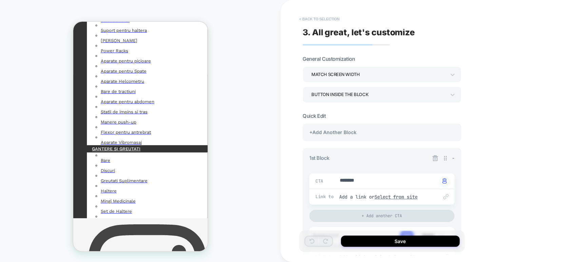
click at [310, 19] on button "< Back to selection" at bounding box center [319, 19] width 47 height 11
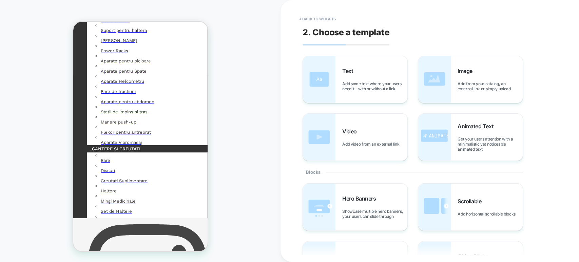
click at [460, 198] on span "Scrollable" at bounding box center [471, 201] width 27 height 7
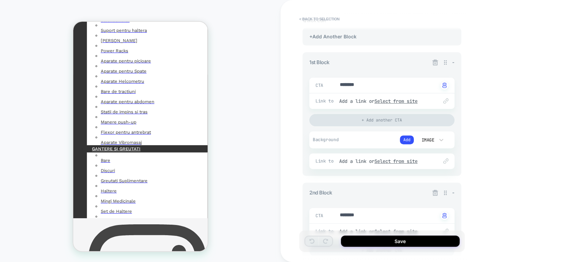
scroll to position [113, 0]
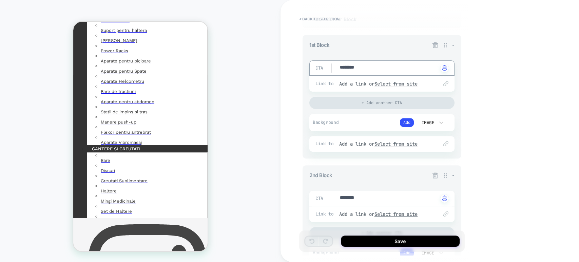
drag, startPoint x: 370, startPoint y: 68, endPoint x: 336, endPoint y: 69, distance: 33.6
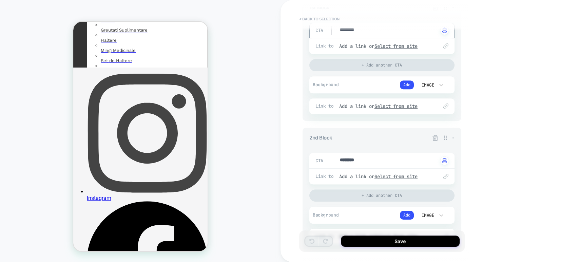
scroll to position [0, 0]
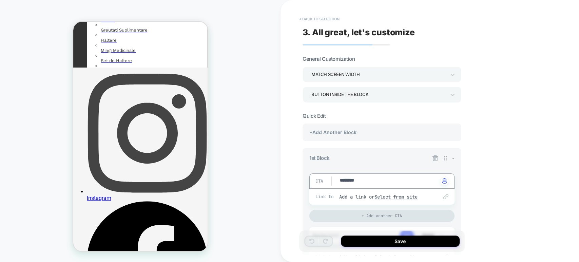
click at [313, 17] on button "< Back to selection" at bounding box center [319, 19] width 47 height 11
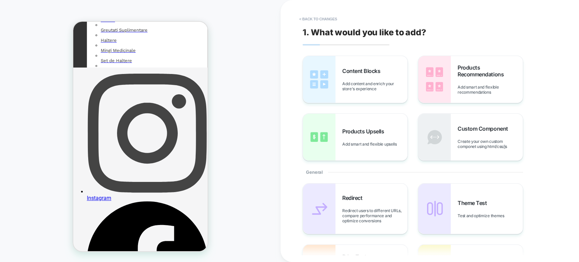
scroll to position [318, 0]
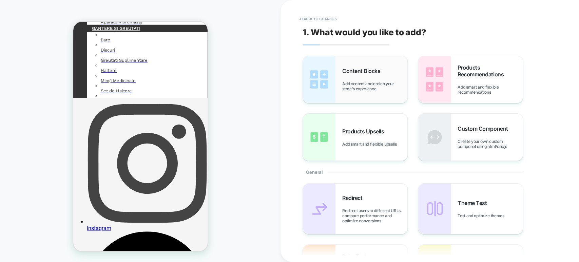
click at [359, 78] on div "Content Blocks Add content and enrich your store's experience" at bounding box center [374, 79] width 65 height 24
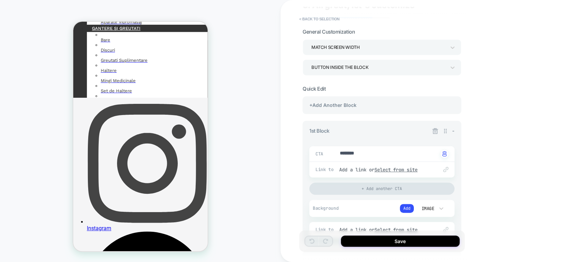
scroll to position [0, 0]
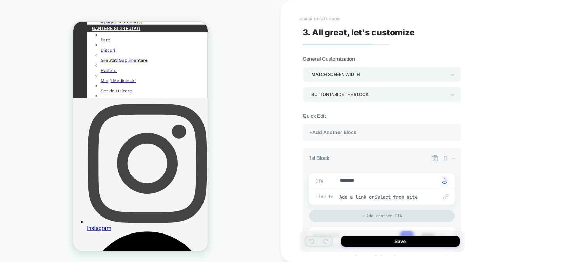
click at [305, 18] on button "< Back to selection" at bounding box center [319, 19] width 47 height 11
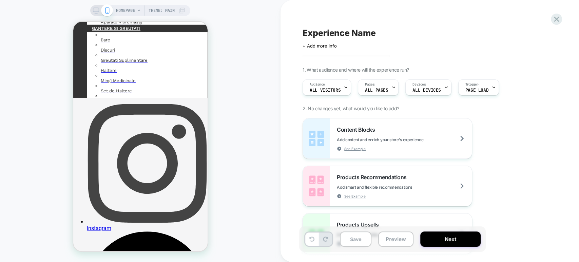
click at [552, 19] on icon at bounding box center [556, 19] width 9 height 9
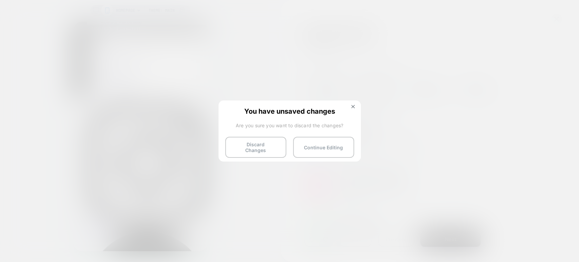
click at [266, 147] on button "Discard Changes" at bounding box center [255, 147] width 61 height 21
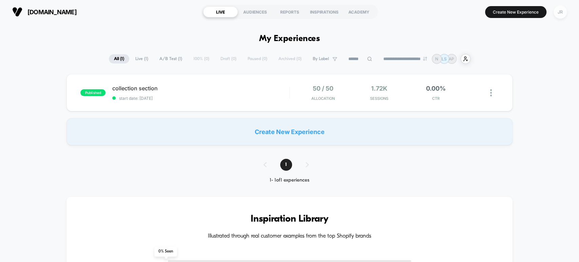
click at [564, 12] on div "JR" at bounding box center [560, 11] width 13 height 13
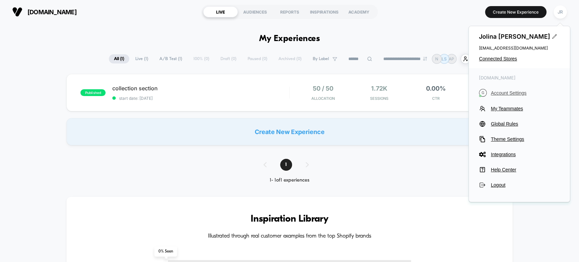
click at [517, 93] on span "Account Settings" at bounding box center [525, 92] width 69 height 5
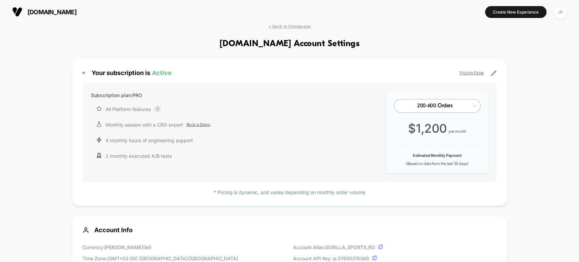
click at [556, 16] on div "JR" at bounding box center [560, 11] width 13 height 13
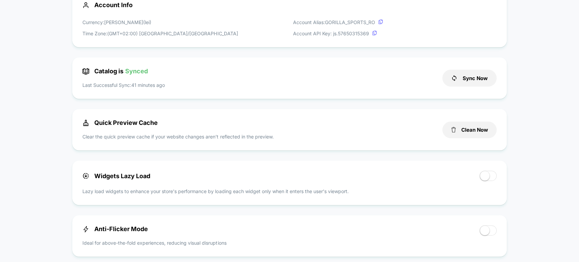
scroll to position [226, 0]
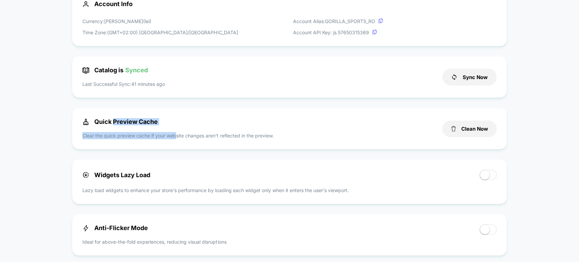
drag, startPoint x: 176, startPoint y: 125, endPoint x: 118, endPoint y: 123, distance: 57.7
click at [114, 123] on div "Quick Preview Cache Clear the quick preview cache if your website changes aren’…" at bounding box center [258, 128] width 353 height 21
click at [171, 120] on div "Quick Preview Cache Clear the quick preview cache if your website changes aren’…" at bounding box center [258, 128] width 353 height 21
drag, startPoint x: 159, startPoint y: 121, endPoint x: 93, endPoint y: 121, distance: 66.8
click at [93, 121] on div "Quick Preview Cache Clear the quick preview cache if your website changes aren’…" at bounding box center [258, 128] width 353 height 21
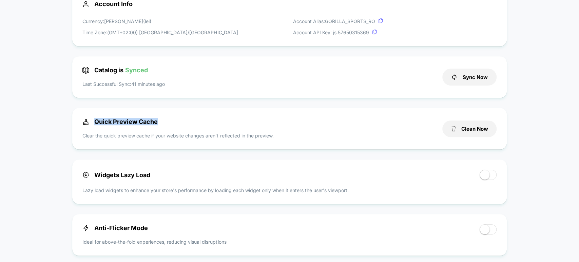
copy span "Quick Preview Cache"
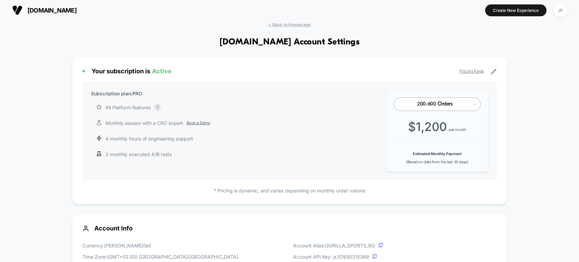
scroll to position [0, 0]
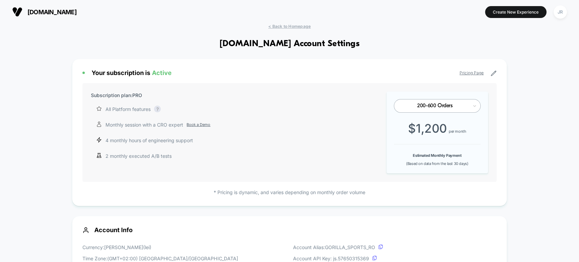
click at [69, 11] on span "gorillasports.ro" at bounding box center [51, 11] width 49 height 7
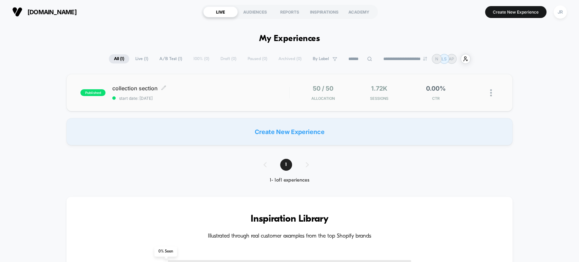
click at [214, 98] on span "start date: 9/9/2025" at bounding box center [200, 98] width 177 height 5
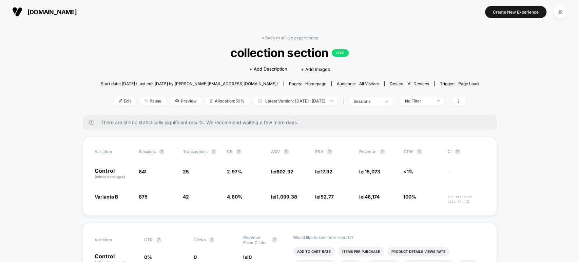
click at [63, 15] on span "gorillasports.ro" at bounding box center [51, 11] width 49 height 7
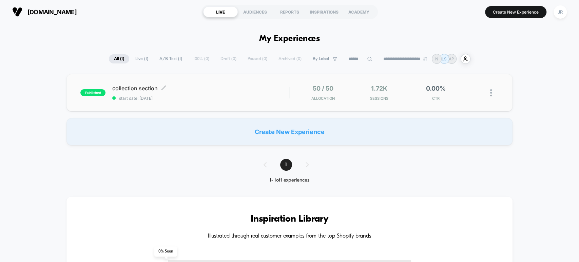
click at [210, 98] on span "start date: 9/9/2025" at bounding box center [200, 98] width 177 height 5
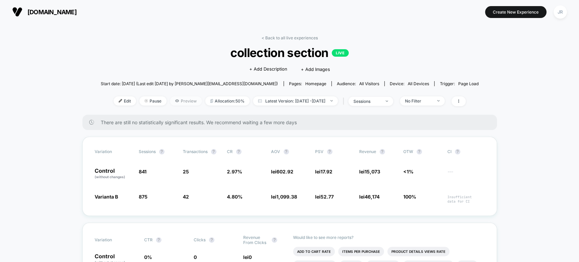
click at [172, 99] on span "Preview" at bounding box center [186, 100] width 32 height 9
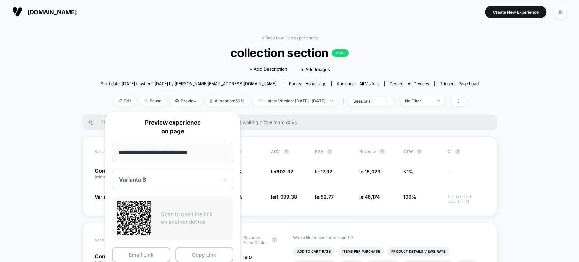
click at [180, 182] on div at bounding box center [168, 179] width 99 height 7
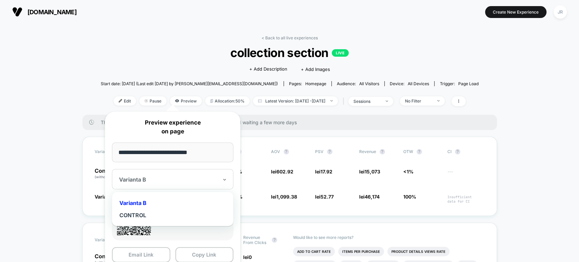
click at [180, 182] on div at bounding box center [168, 179] width 99 height 7
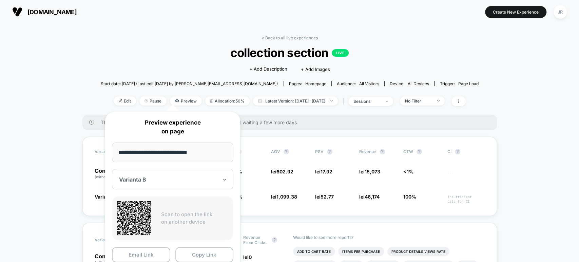
click at [177, 182] on div at bounding box center [168, 179] width 99 height 7
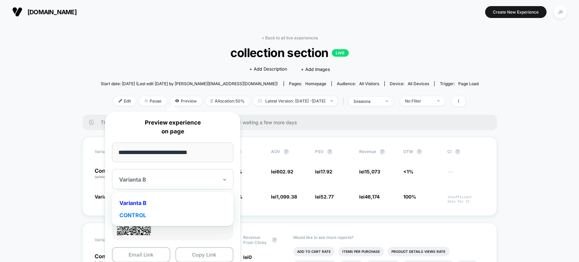
click at [149, 212] on div "CONTROL" at bounding box center [172, 215] width 115 height 12
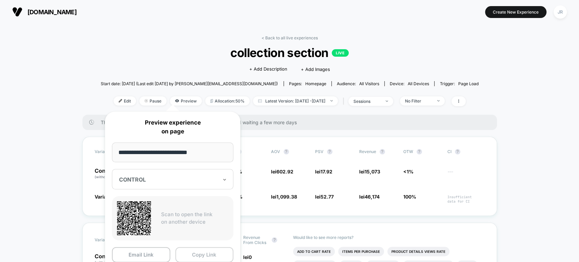
click at [203, 253] on button "Copy Link" at bounding box center [204, 254] width 58 height 15
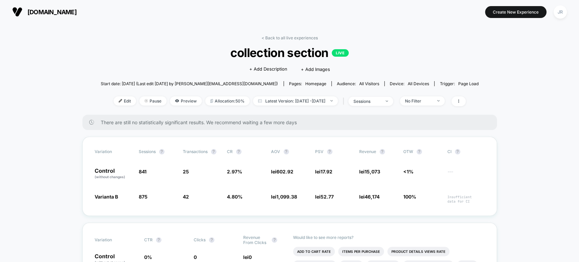
click at [65, 11] on span "gorillasports.ro" at bounding box center [51, 11] width 49 height 7
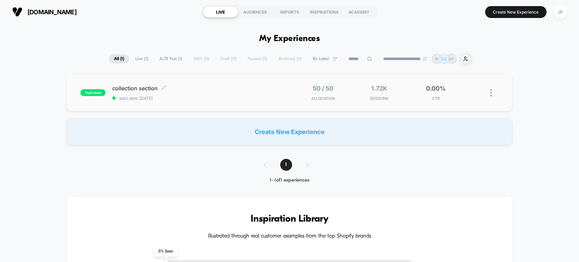
click at [179, 97] on span "start date: 9/9/2025" at bounding box center [200, 98] width 177 height 5
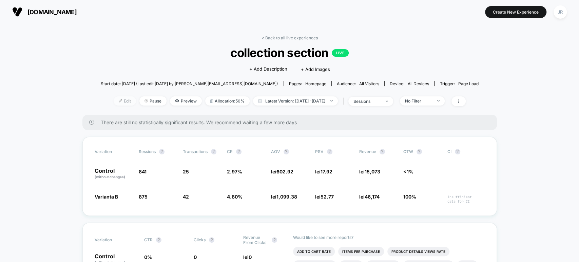
click at [116, 100] on span "Edit" at bounding box center [125, 100] width 22 height 9
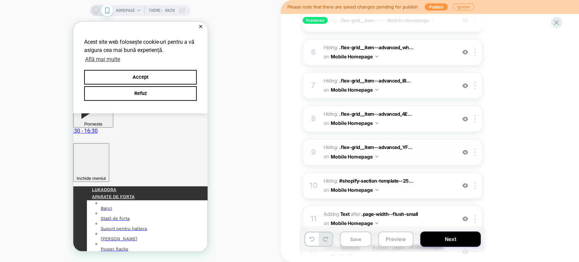
scroll to position [240, 0]
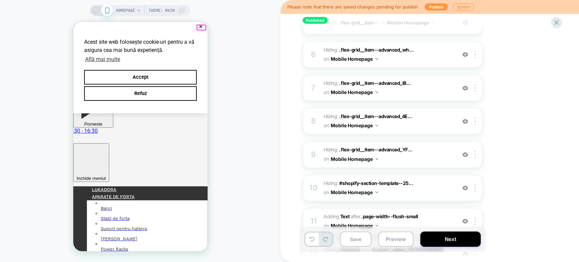
click at [199, 26] on button "✕" at bounding box center [200, 26] width 8 height 5
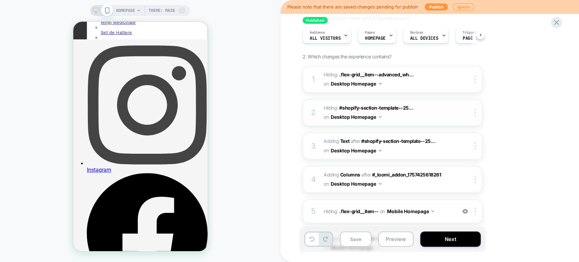
scroll to position [14, 0]
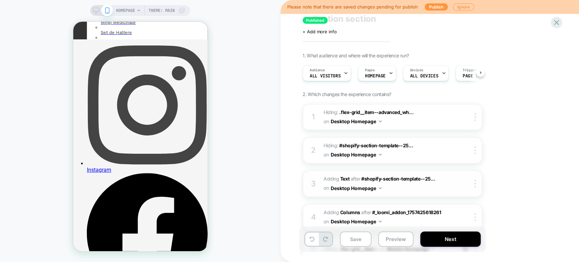
drag, startPoint x: 416, startPoint y: 185, endPoint x: 411, endPoint y: 185, distance: 5.1
click at [416, 185] on span "#_loomi_addon_1757425618261 Adding Text AFTER #shopify-section-template--25... …" at bounding box center [388, 183] width 129 height 18
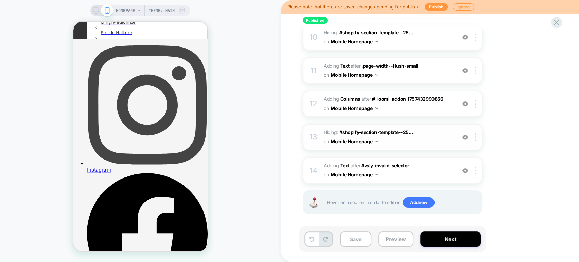
scroll to position [353, 0]
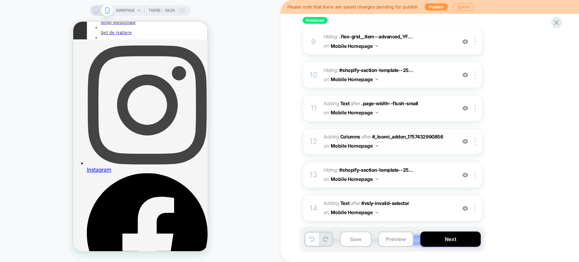
click at [464, 139] on img at bounding box center [465, 141] width 6 height 6
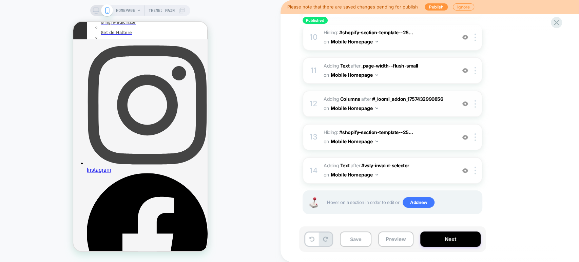
scroll to position [240, 0]
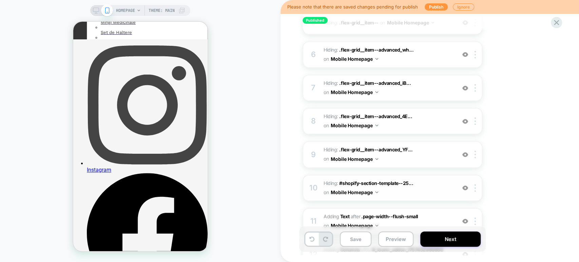
click at [465, 185] on img at bounding box center [465, 188] width 6 height 6
click at [465, 186] on img at bounding box center [465, 188] width 6 height 6
click at [418, 186] on span "Hiding : #shopify-section-template--25... #shopify-section-template--2582552720…" at bounding box center [388, 188] width 129 height 18
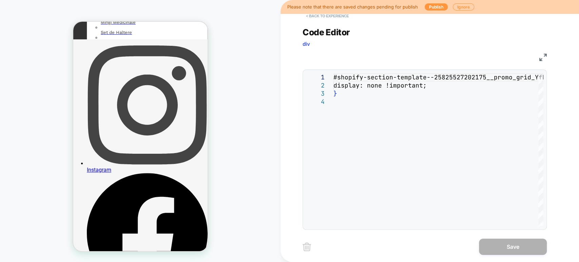
click at [310, 16] on button "< Back to experience" at bounding box center [328, 16] width 50 height 11
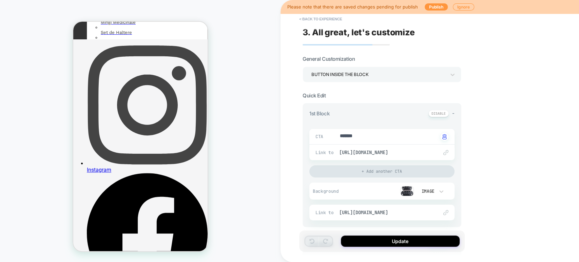
type textarea "*"
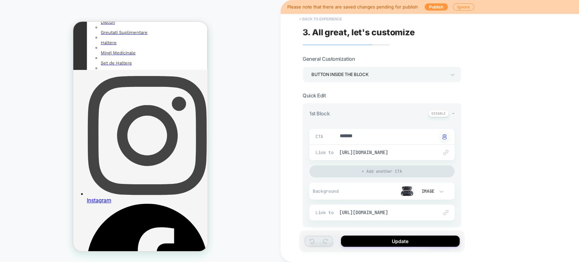
click at [298, 18] on button "< Back to experience" at bounding box center [321, 19] width 50 height 11
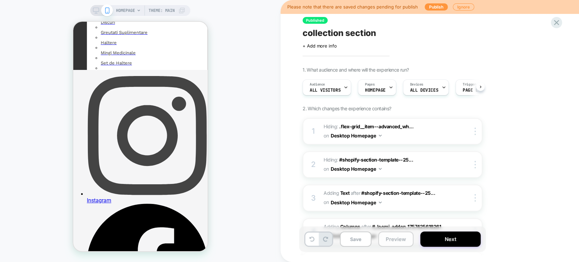
click at [385, 238] on button "Preview" at bounding box center [395, 238] width 35 height 15
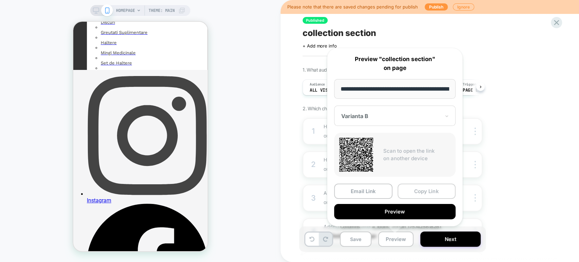
scroll to position [0, 22]
click at [414, 188] on button "Copy Link" at bounding box center [426, 190] width 58 height 15
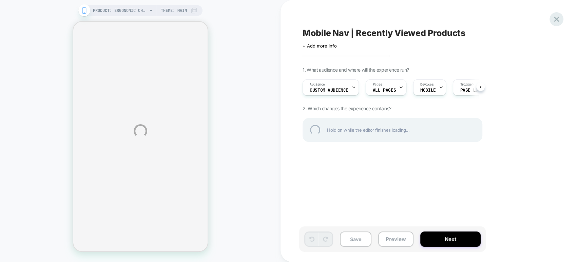
click at [555, 21] on div at bounding box center [556, 19] width 14 height 14
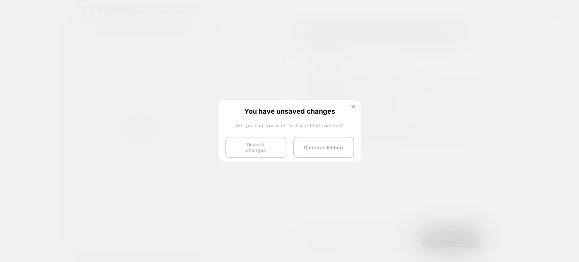
click at [256, 144] on button "Discard Changes" at bounding box center [255, 147] width 61 height 21
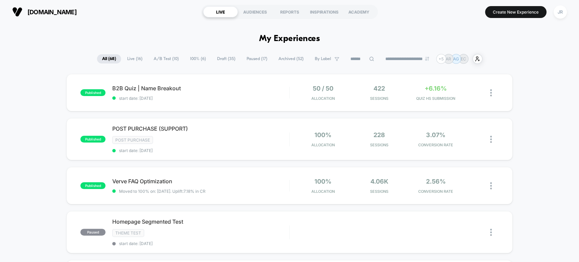
click at [219, 58] on span "Draft ( 35 )" at bounding box center [226, 58] width 28 height 9
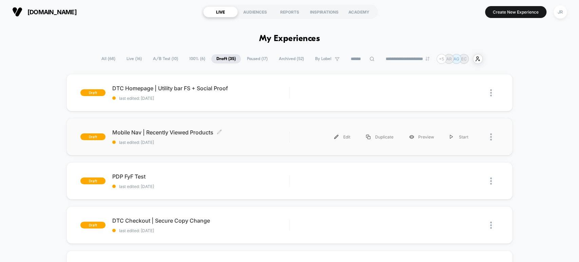
click at [217, 143] on span "last edited: 9/23/2025" at bounding box center [200, 142] width 177 height 5
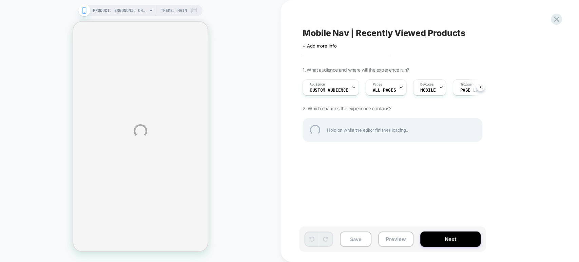
click at [563, 21] on div "PRODUCT: Ergonomic Chair PRODUCT: Ergonomic Chair Theme: MAIN Mobile Nav | Rece…" at bounding box center [289, 131] width 579 height 262
click at [560, 21] on div at bounding box center [556, 19] width 14 height 14
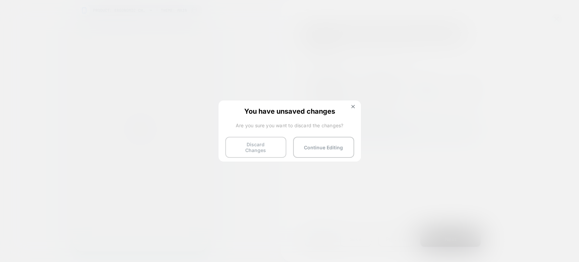
click at [254, 150] on button "Discard Changes" at bounding box center [255, 147] width 61 height 21
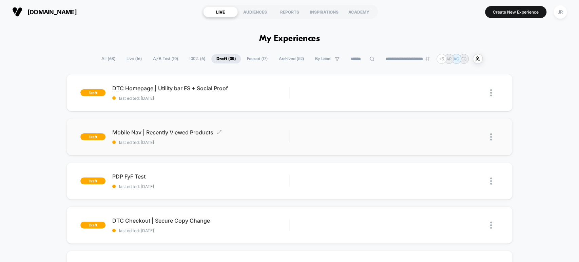
click at [246, 142] on span "last edited: 9/23/2025" at bounding box center [200, 142] width 177 height 5
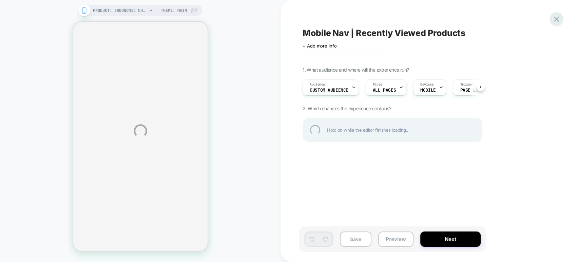
click at [556, 17] on div at bounding box center [556, 19] width 14 height 14
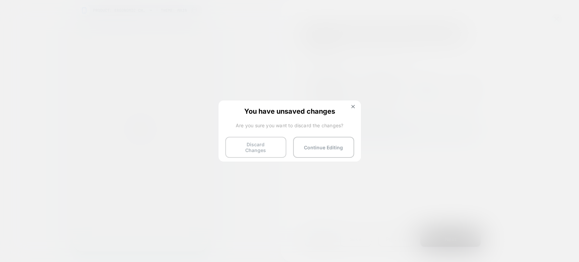
click at [263, 144] on button "Discard Changes" at bounding box center [255, 147] width 61 height 21
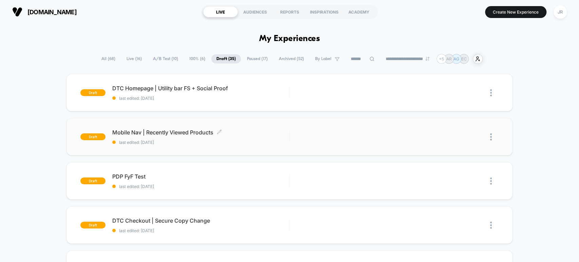
click at [230, 141] on span "last edited: 9/23/2025" at bounding box center [200, 142] width 177 height 5
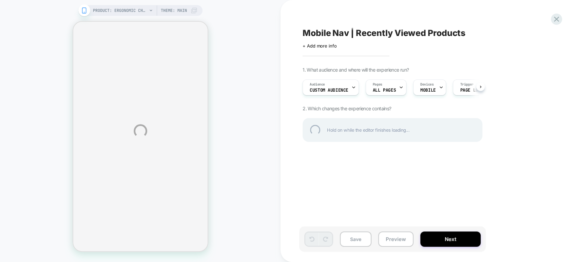
click at [387, 238] on div "PRODUCT: Ergonomic Chair PRODUCT: Ergonomic Chair Theme: MAIN Mobile Nav | Rece…" at bounding box center [289, 131] width 579 height 262
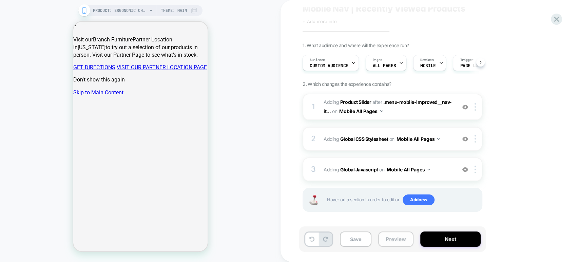
click at [389, 240] on button "Preview" at bounding box center [395, 238] width 35 height 15
click at [384, 241] on button "Preview" at bounding box center [395, 238] width 35 height 15
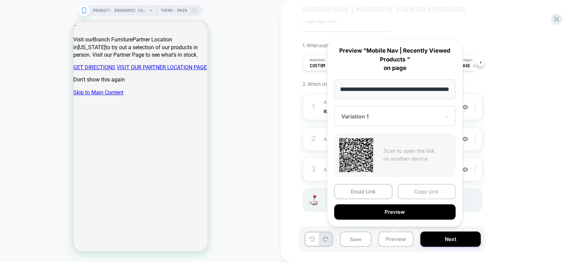
scroll to position [0, 0]
click at [421, 189] on button "Copy Link" at bounding box center [426, 191] width 58 height 15
